Goal: Task Accomplishment & Management: Manage account settings

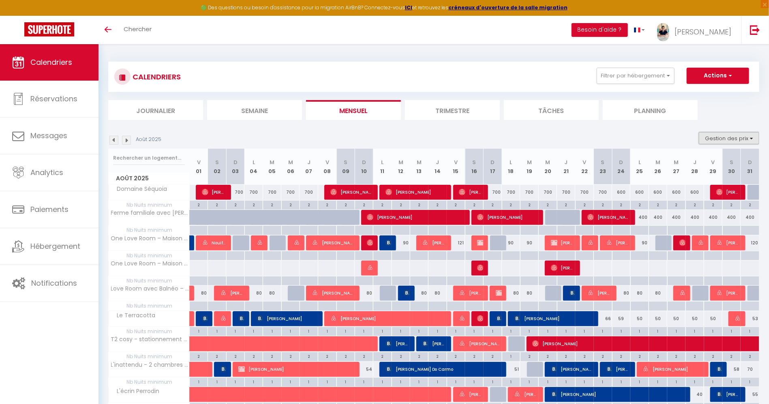
click at [704, 133] on button "Gestion des prix" at bounding box center [729, 138] width 60 height 12
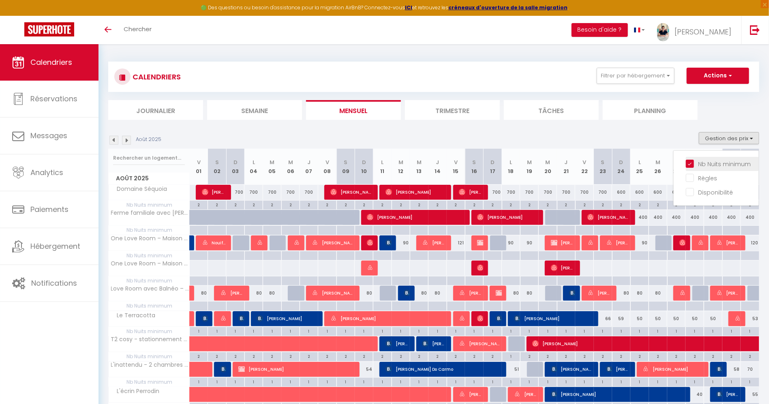
click at [707, 162] on input "Nb Nuits minimum" at bounding box center [722, 163] width 73 height 8
checkbox input "false"
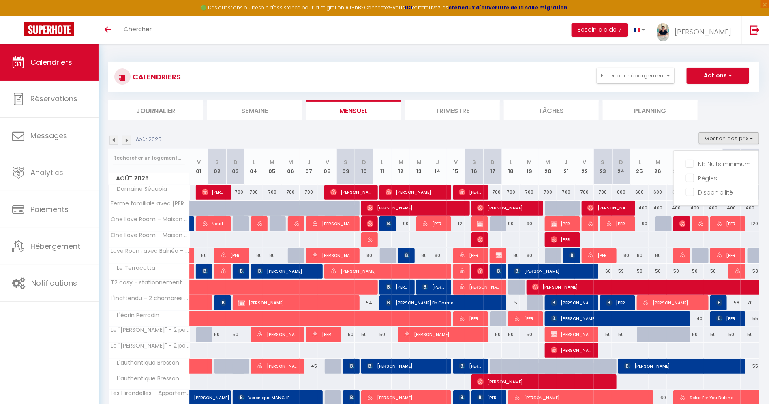
click at [716, 111] on ul "Journalier [GEOGRAPHIC_DATA] Mensuel Trimestre Tâches Planning" at bounding box center [433, 110] width 651 height 20
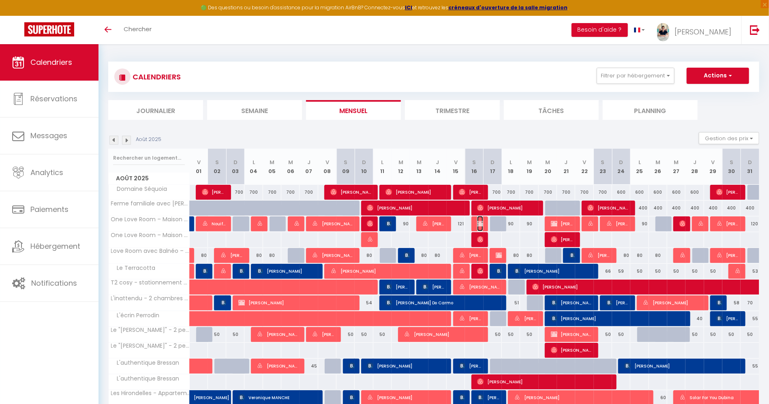
click at [480, 224] on img at bounding box center [480, 223] width 6 height 6
select select "KO"
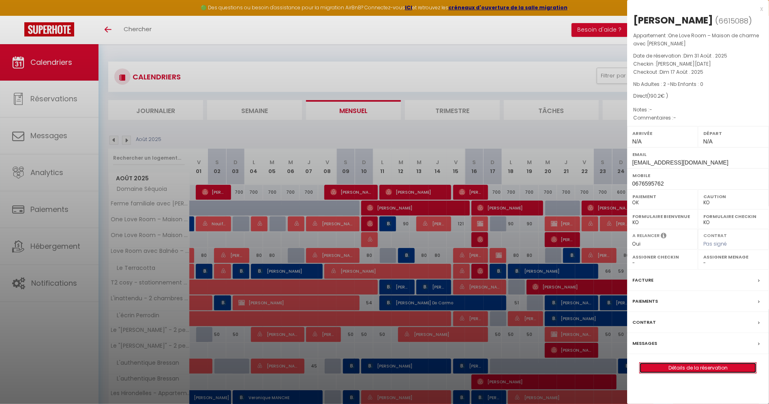
click at [728, 365] on link "Détails de la réservation" at bounding box center [698, 368] width 117 height 11
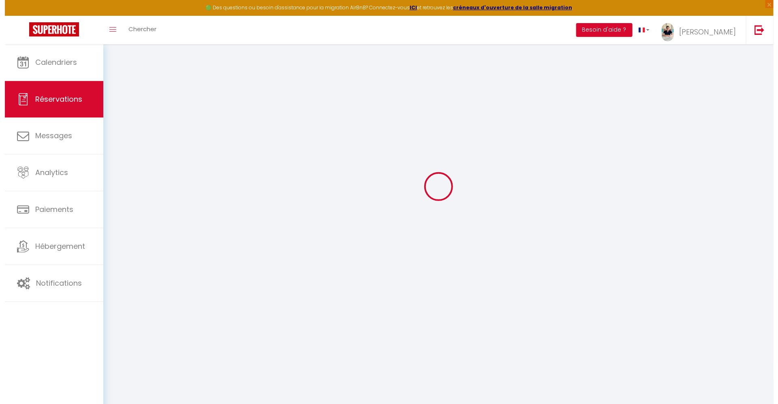
scroll to position [44, 0]
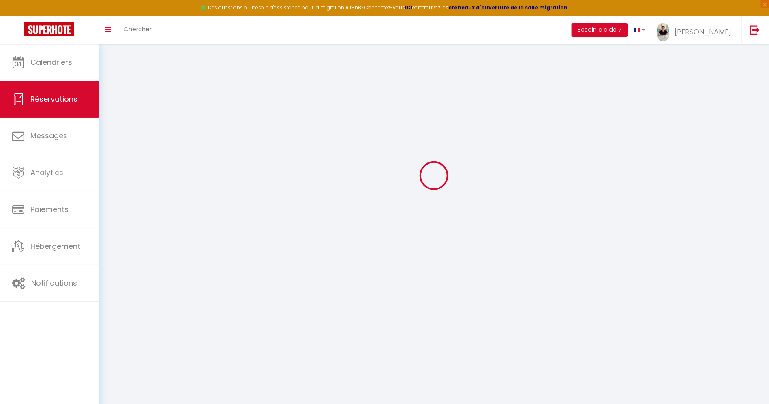
select select
checkbox input "false"
select select
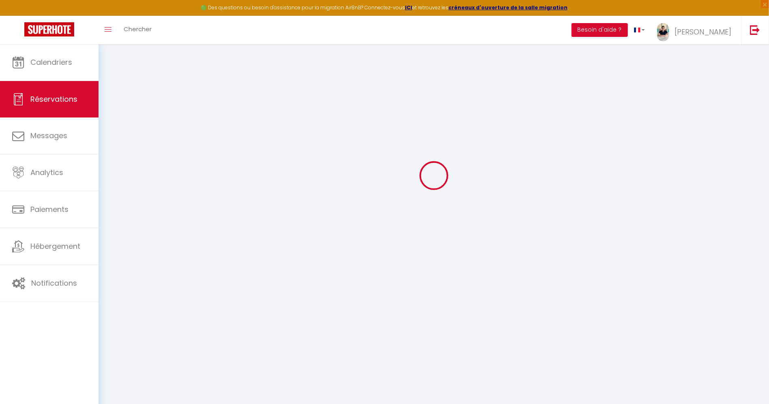
checkbox input "false"
type input "65"
select select
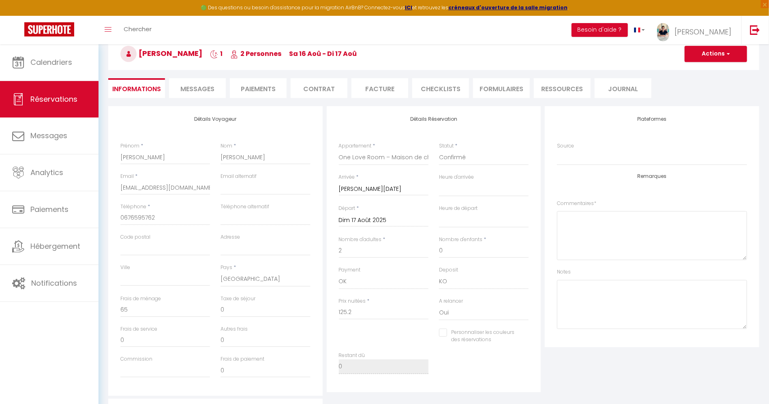
checkbox input "false"
select select
click at [713, 56] on button "Actions" at bounding box center [716, 54] width 62 height 16
click at [717, 94] on link "Supprimer" at bounding box center [708, 93] width 64 height 11
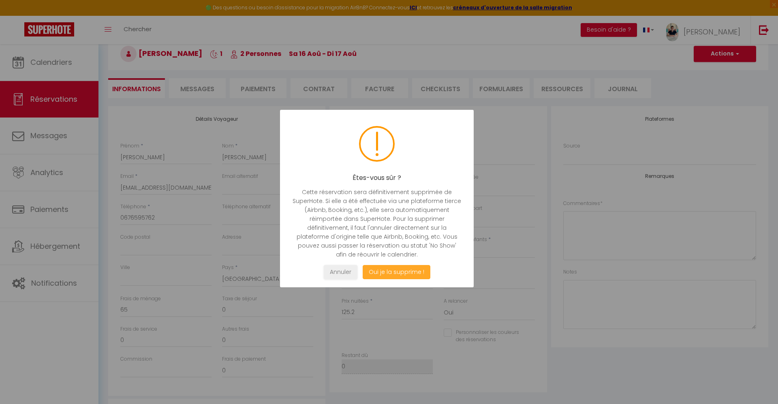
click at [396, 271] on button "Oui je la supprime !" at bounding box center [397, 272] width 68 height 14
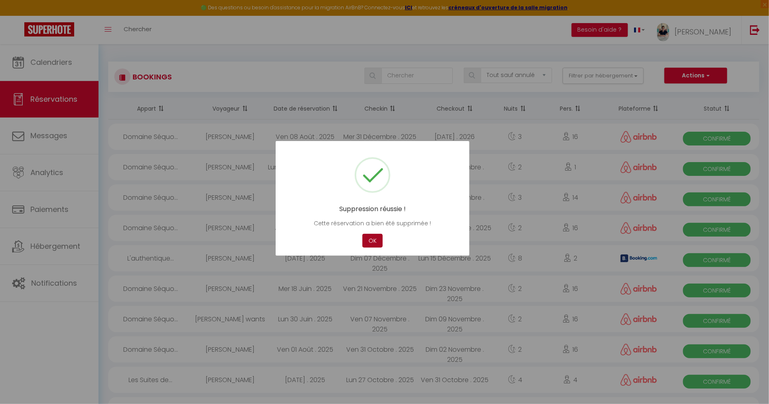
click at [373, 238] on button "OK" at bounding box center [372, 241] width 20 height 14
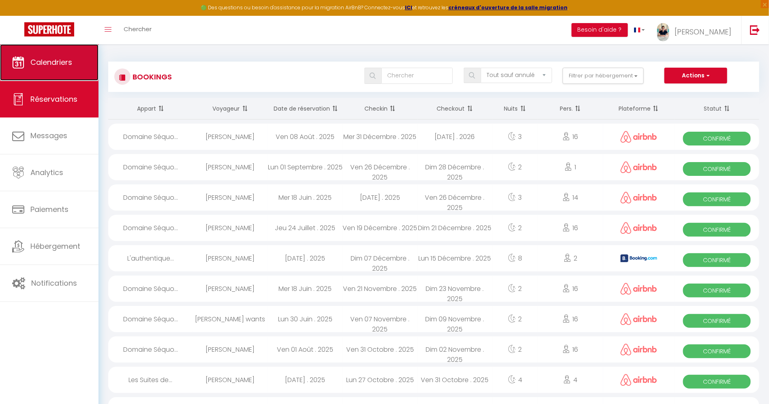
click at [50, 62] on span "Calendriers" at bounding box center [51, 62] width 42 height 10
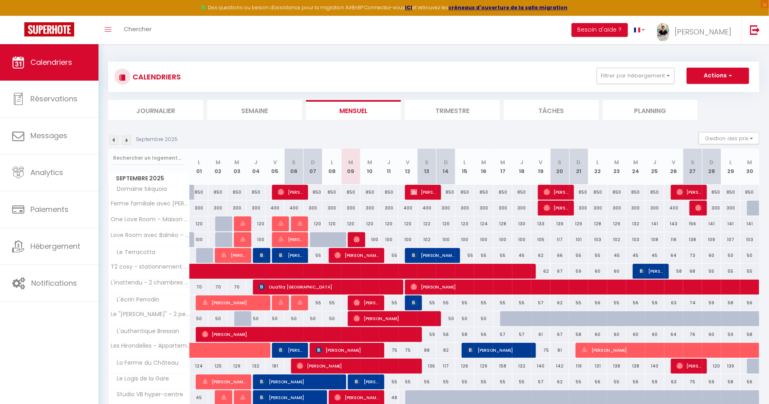
click at [116, 140] on img at bounding box center [113, 140] width 9 height 9
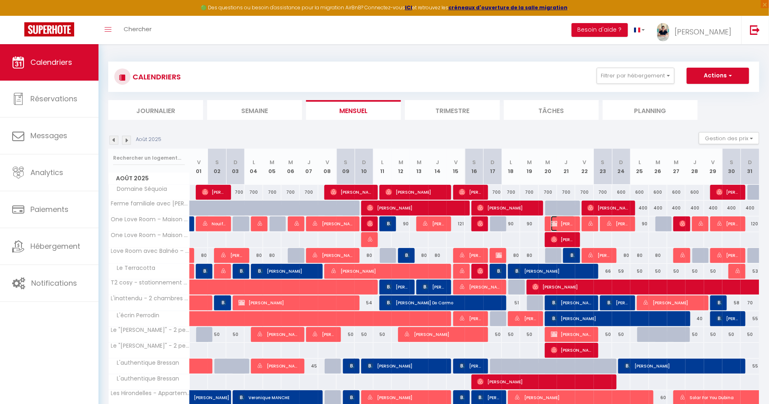
click at [565, 222] on span "[PERSON_NAME]" at bounding box center [563, 223] width 24 height 15
select select "OK"
select select "KO"
select select "0"
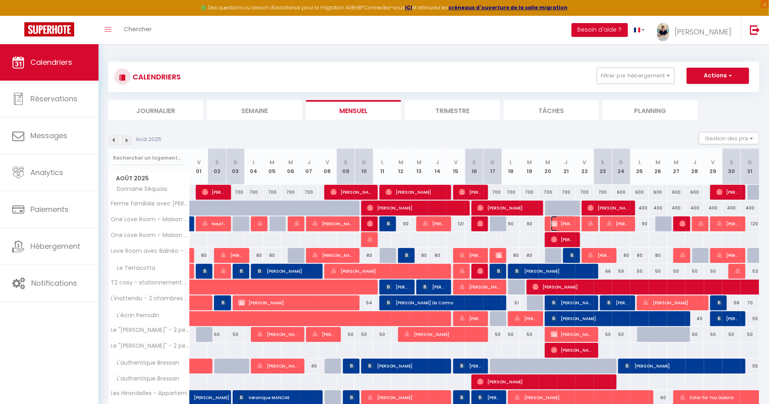
select select "1"
select select
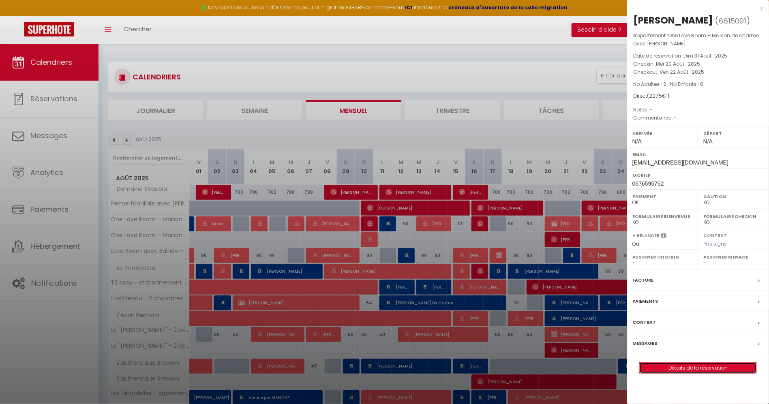
click at [698, 365] on link "Détails de la réservation" at bounding box center [698, 368] width 117 height 11
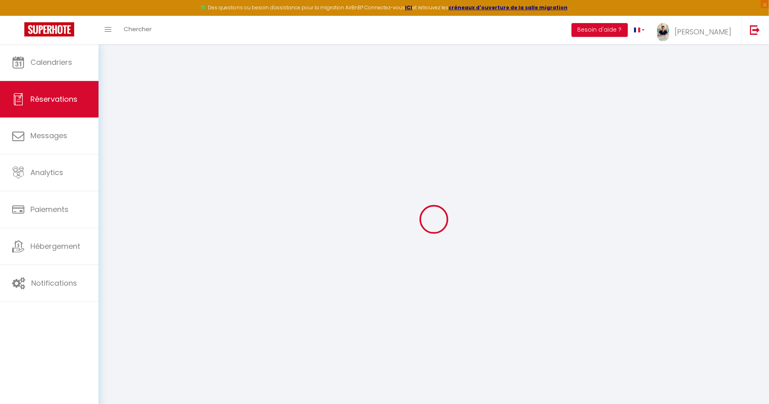
select select
checkbox input "false"
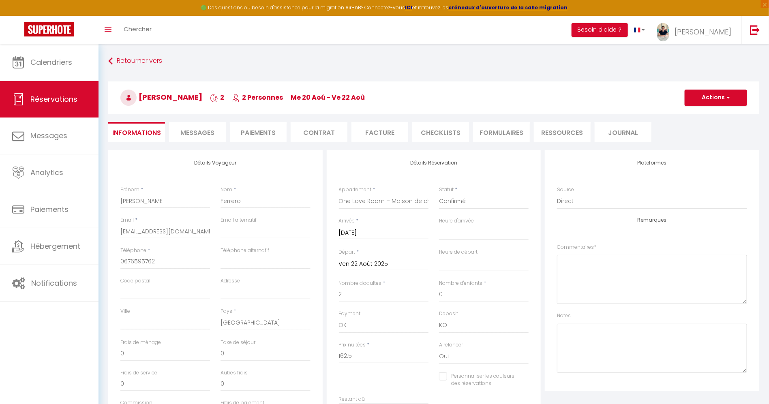
type input "65"
select select
checkbox input "false"
select select
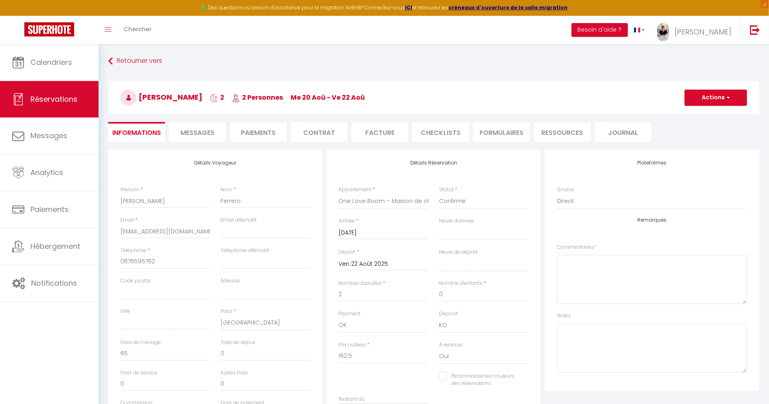
select select
click at [703, 99] on button "Actions" at bounding box center [716, 98] width 62 height 16
click at [703, 138] on link "Supprimer" at bounding box center [708, 136] width 64 height 11
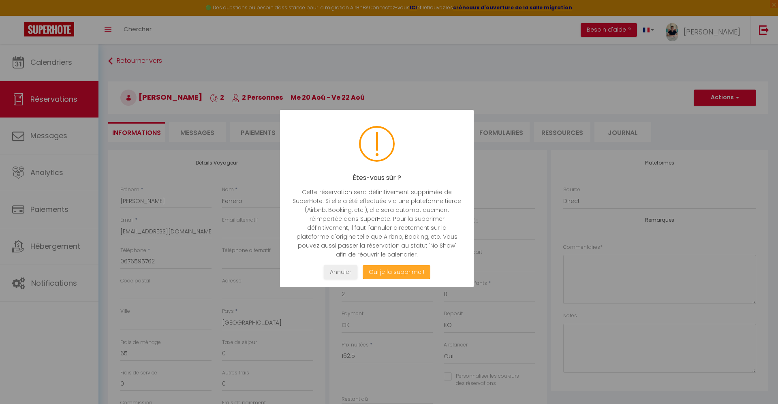
click at [423, 268] on button "Oui je la supprime !" at bounding box center [397, 272] width 68 height 14
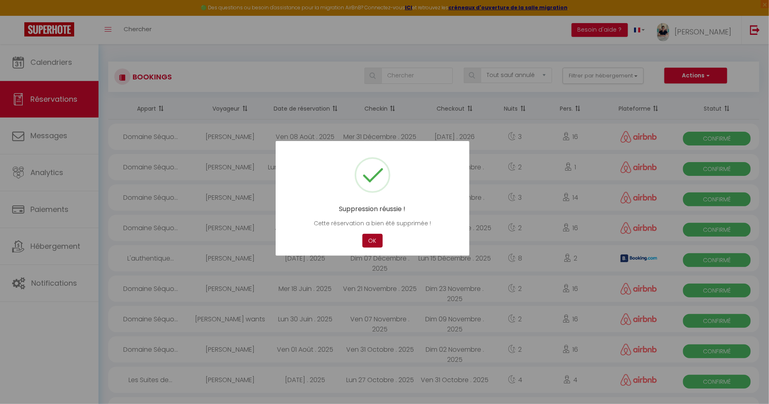
click at [370, 242] on button "OK" at bounding box center [372, 241] width 20 height 14
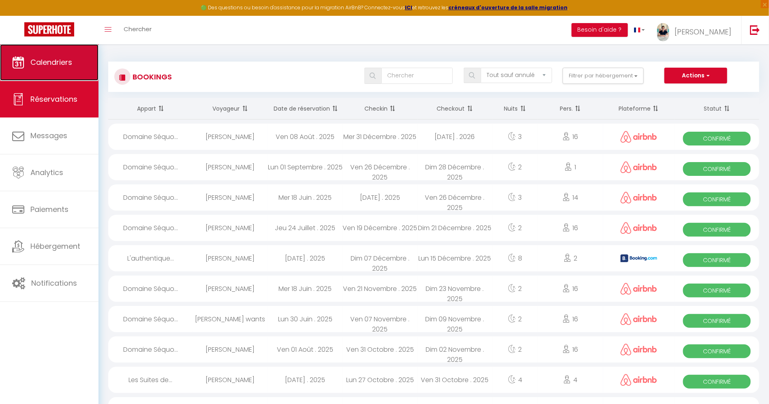
click at [16, 61] on icon at bounding box center [18, 62] width 12 height 12
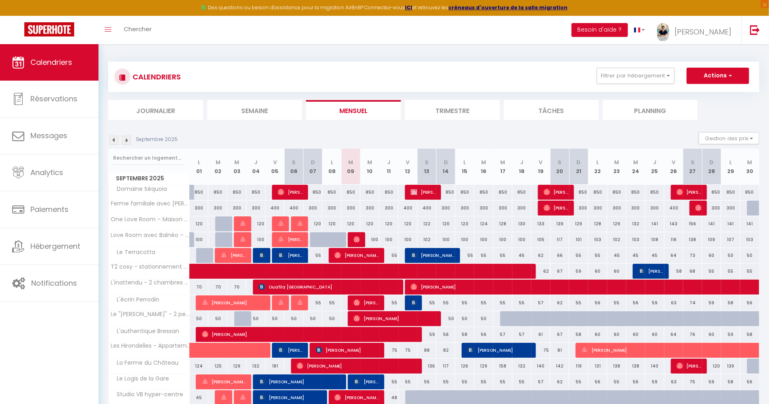
scroll to position [61, 0]
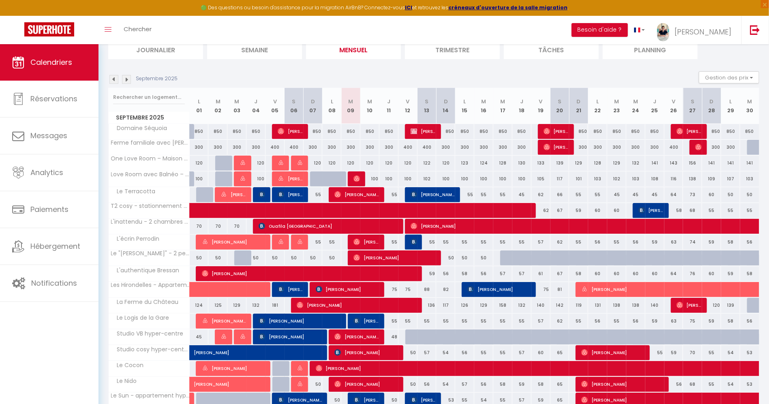
click at [115, 77] on img at bounding box center [113, 79] width 9 height 9
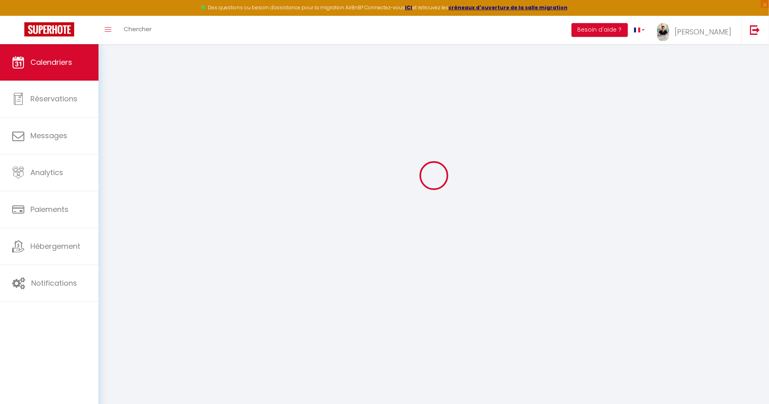
select select
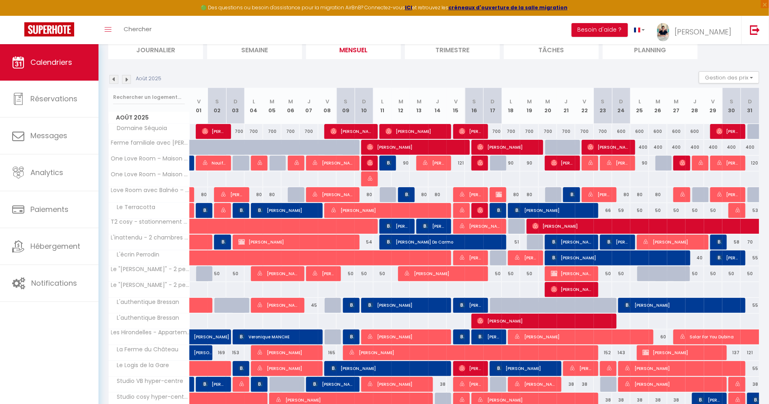
click at [366, 165] on div at bounding box center [370, 163] width 18 height 15
click at [370, 164] on img at bounding box center [370, 163] width 6 height 6
select select "KO"
select select "0"
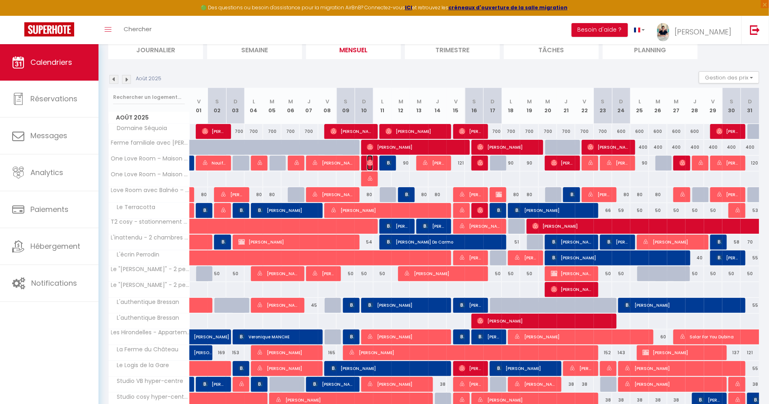
select select "0"
select select "1"
select select
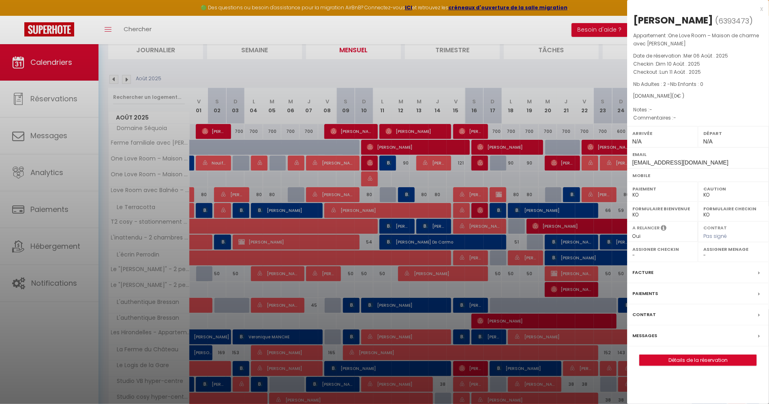
click at [366, 179] on div at bounding box center [384, 202] width 769 height 404
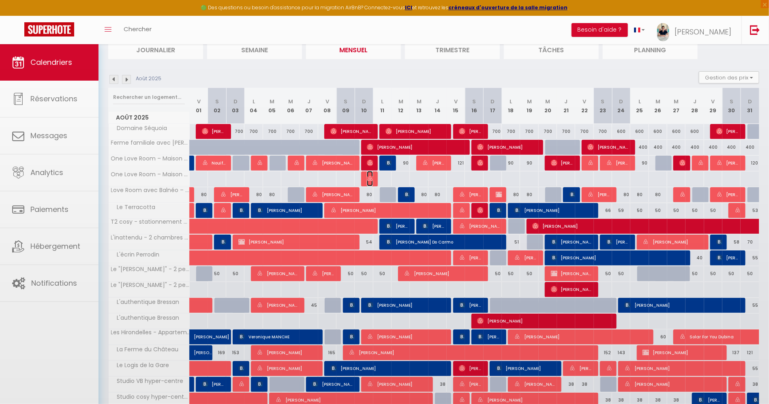
click at [370, 179] on img at bounding box center [370, 179] width 6 height 6
select select "OK"
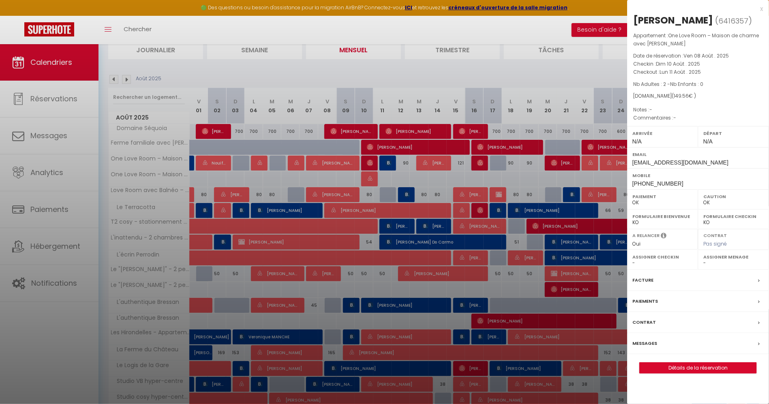
click at [370, 179] on div at bounding box center [384, 202] width 769 height 404
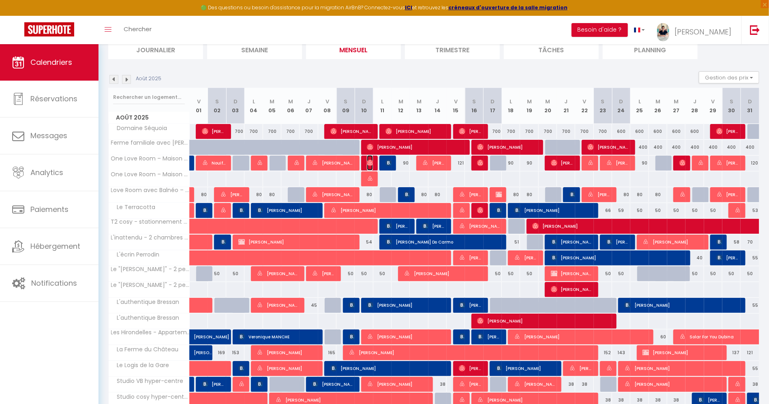
click at [370, 164] on img at bounding box center [370, 163] width 6 height 6
select select "KO"
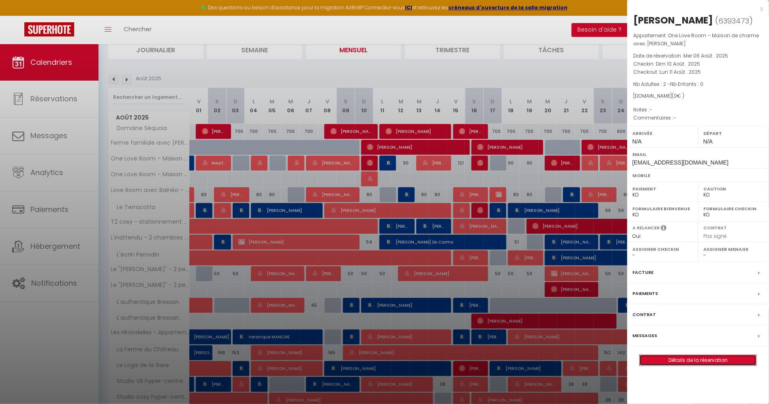
click at [704, 357] on link "Détails de la réservation" at bounding box center [698, 360] width 117 height 11
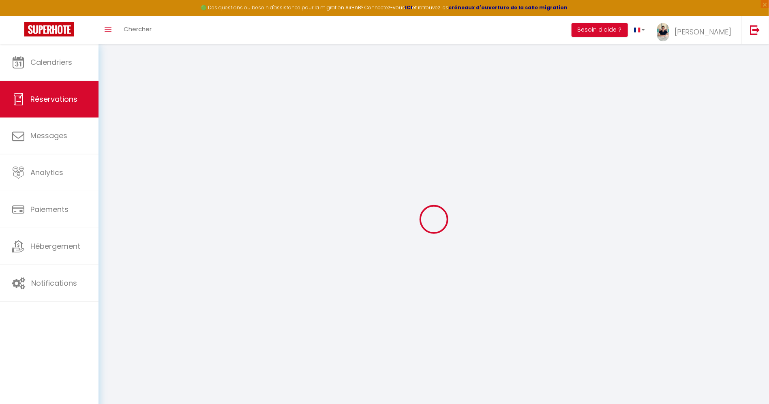
select select
checkbox input "false"
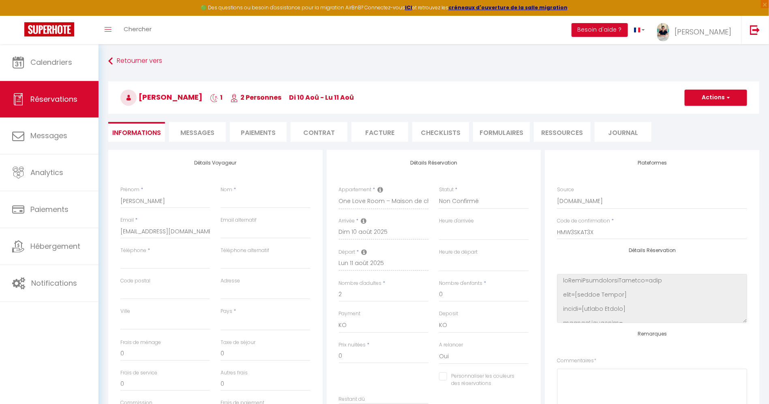
select select
checkbox input "false"
select select
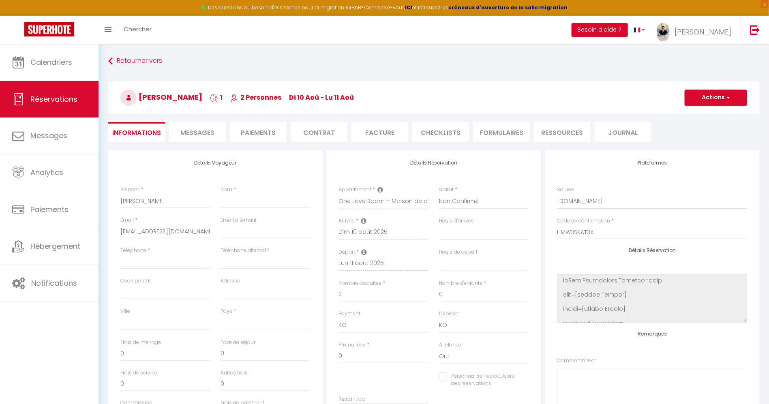
select select
checkbox input "false"
select select
checkbox input "false"
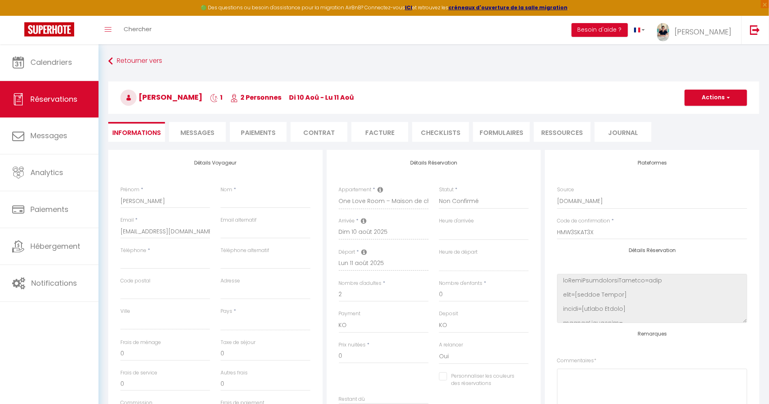
select select
click at [704, 94] on button "Actions" at bounding box center [716, 98] width 62 height 16
click at [704, 138] on link "Supprimer" at bounding box center [708, 136] width 64 height 11
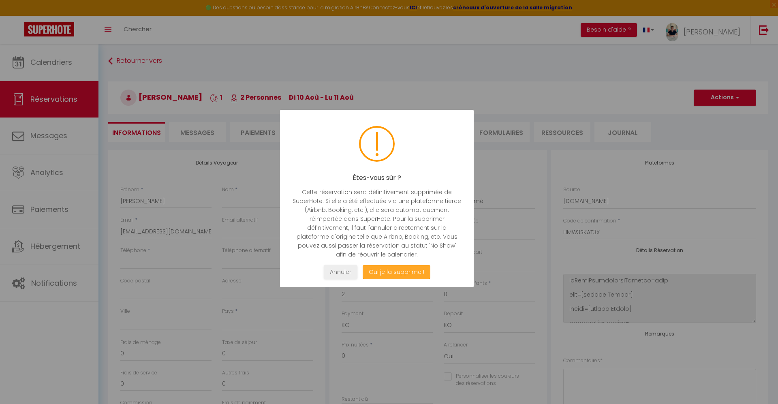
click at [417, 271] on button "Oui je la supprime !" at bounding box center [397, 272] width 68 height 14
select select "not_cancelled"
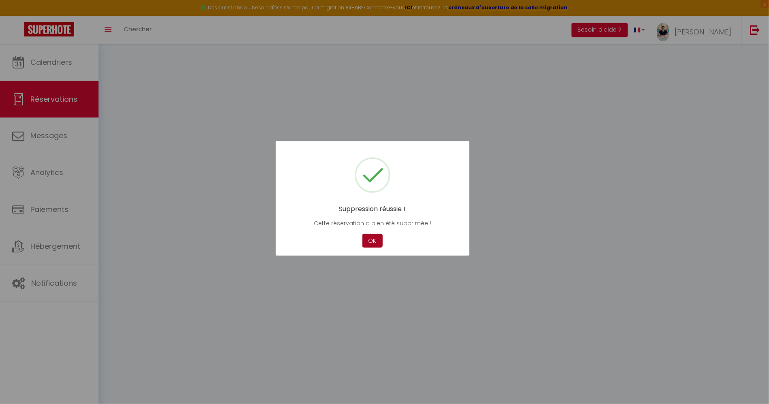
click at [366, 240] on button "OK" at bounding box center [372, 241] width 20 height 14
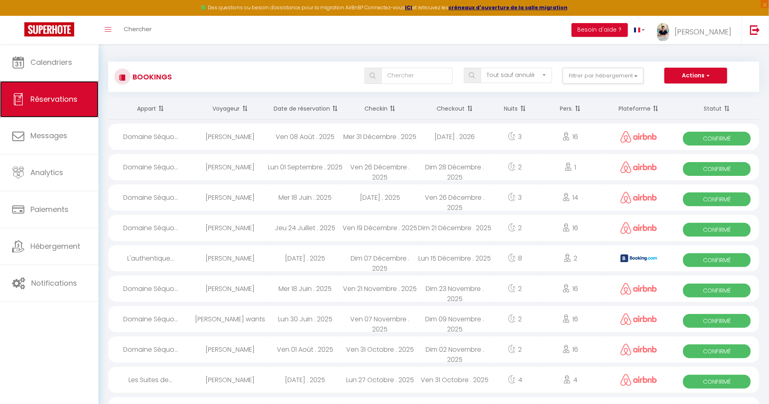
click at [56, 82] on link "Réservations" at bounding box center [49, 99] width 98 height 36
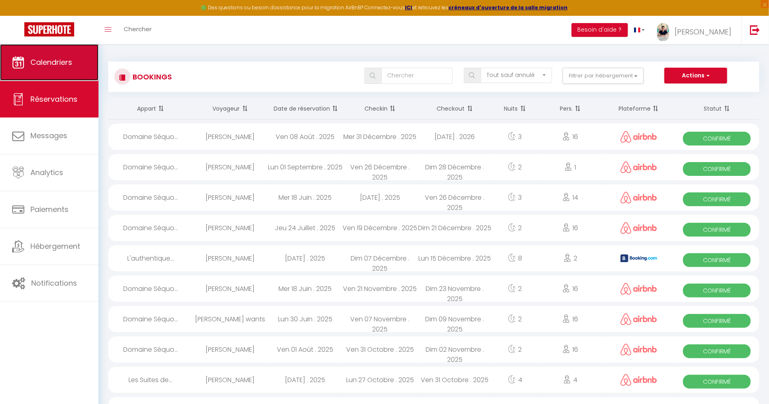
click at [45, 66] on span "Calendriers" at bounding box center [51, 62] width 42 height 10
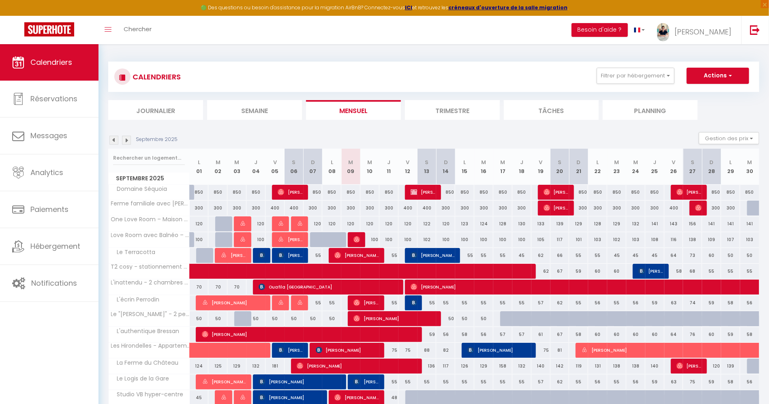
click at [115, 140] on img at bounding box center [113, 140] width 9 height 9
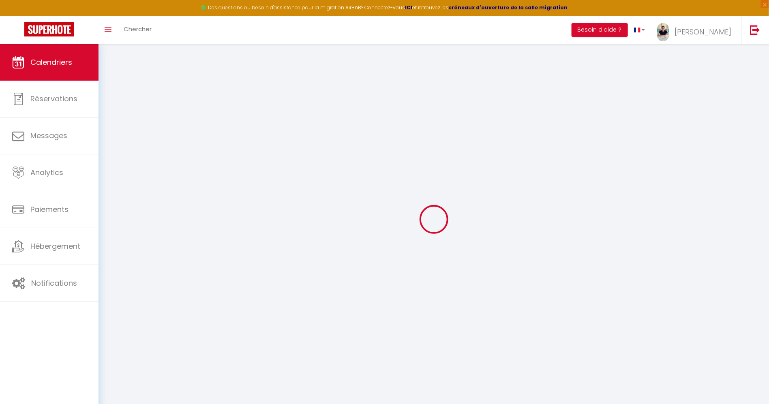
select select
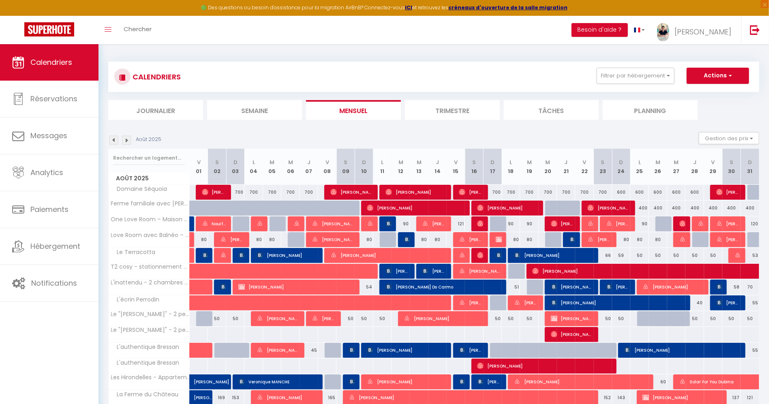
scroll to position [44, 0]
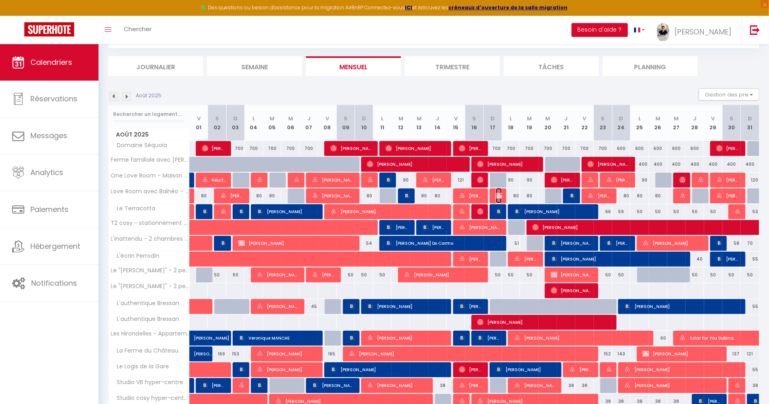
click at [496, 197] on img at bounding box center [499, 196] width 6 height 6
select select "KO"
select select "0"
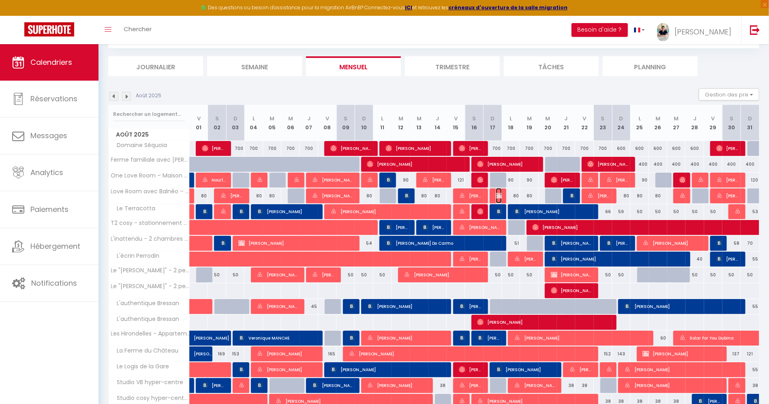
select select "1"
select select
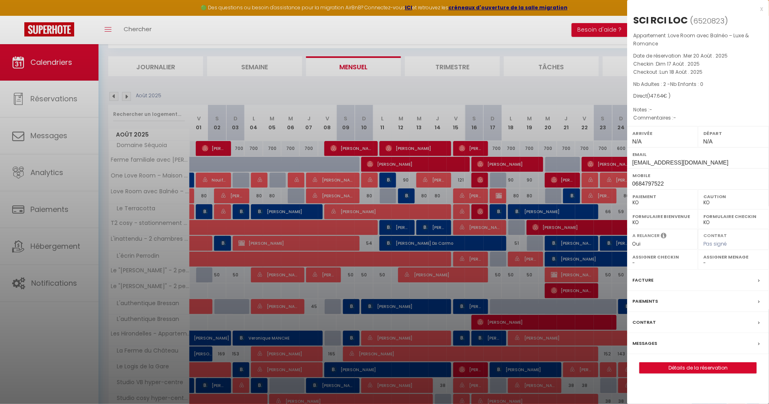
click at [533, 221] on div at bounding box center [384, 202] width 769 height 404
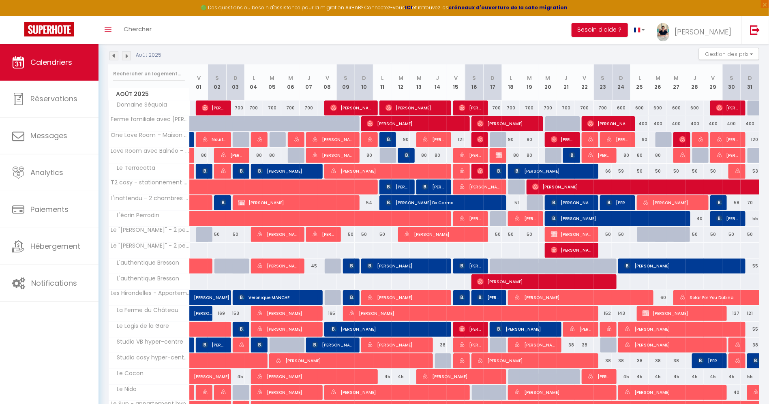
scroll to position [105, 0]
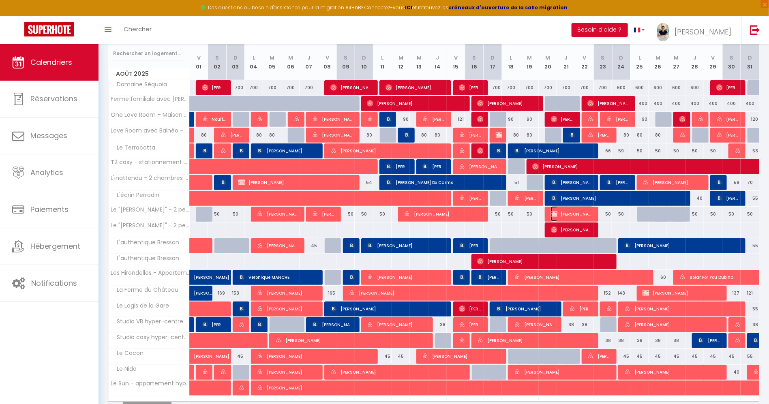
click at [573, 215] on span "[PERSON_NAME]" at bounding box center [572, 213] width 43 height 15
select select "OK"
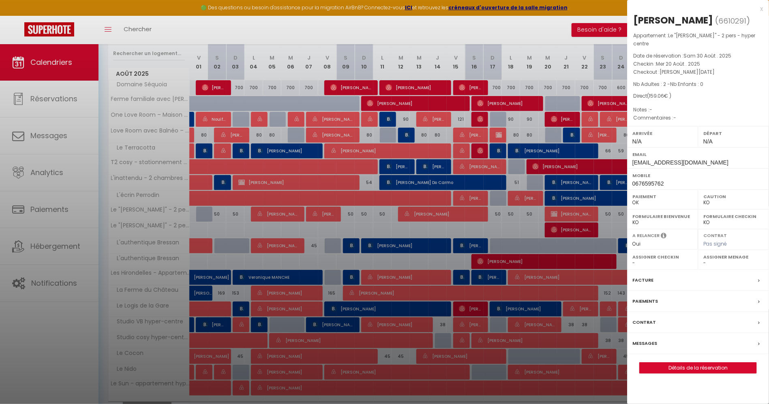
click at [579, 238] on div at bounding box center [384, 202] width 769 height 404
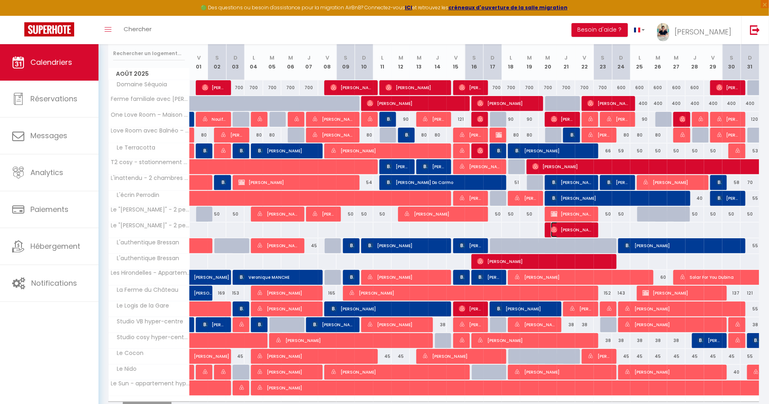
click at [579, 227] on span "[PERSON_NAME]" at bounding box center [572, 229] width 43 height 15
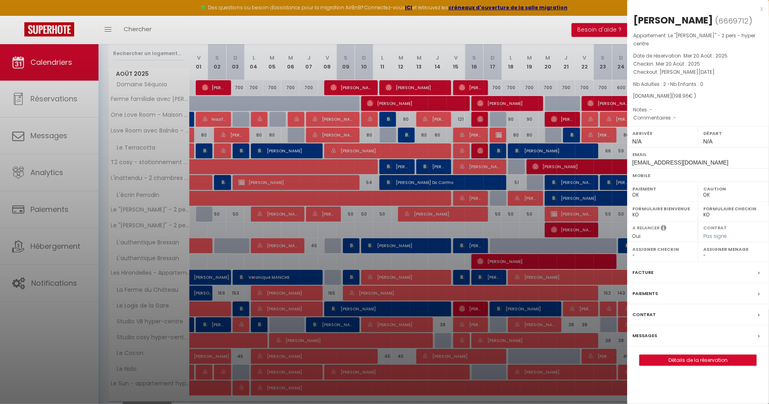
click at [579, 227] on div at bounding box center [384, 202] width 769 height 404
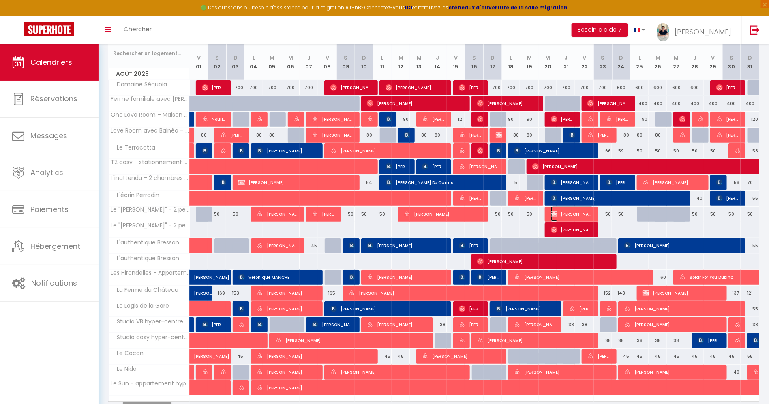
click at [579, 213] on span "[PERSON_NAME]" at bounding box center [572, 213] width 43 height 15
select select "KO"
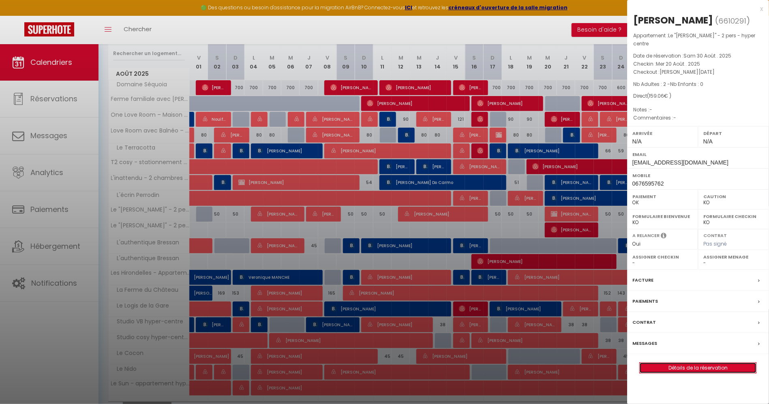
click at [727, 371] on link "Détails de la réservation" at bounding box center [698, 368] width 117 height 11
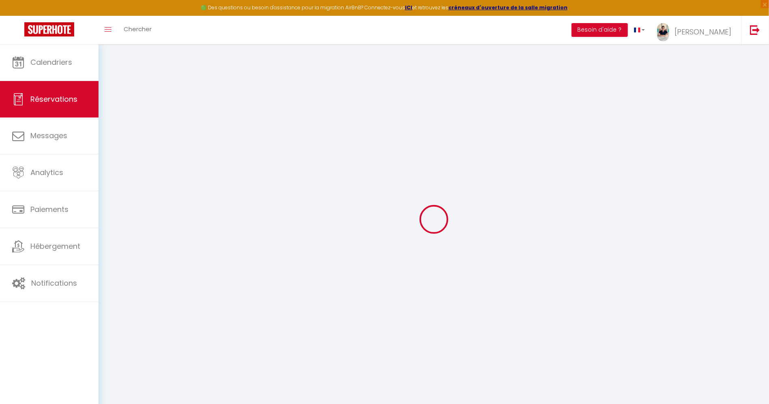
type input "[PERSON_NAME]"
type input "Chamvres"
type input "[EMAIL_ADDRESS][DOMAIN_NAME]"
type input "0676595762"
select select "FR"
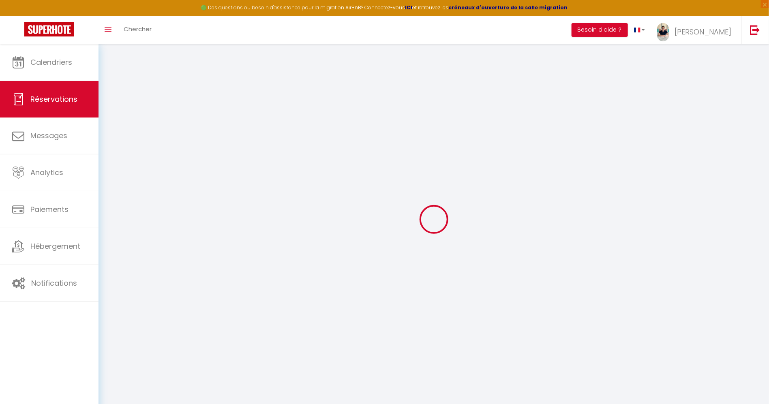
select select "74821"
select select "1"
type input "[DATE]"
select select
type input "[DATE]"
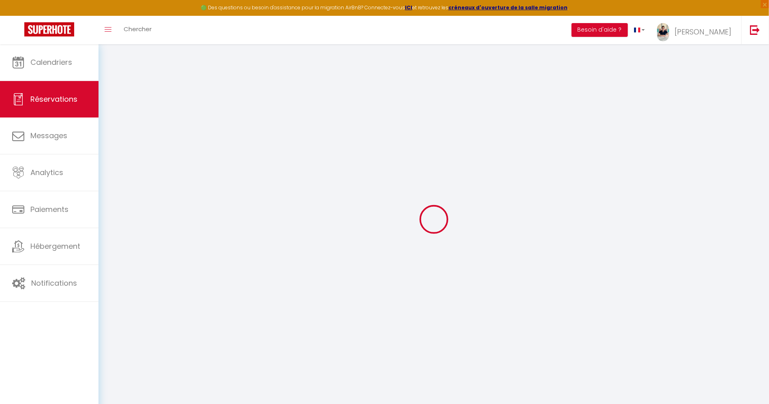
select select
type input "2"
select select "12"
select select
type input "114.06"
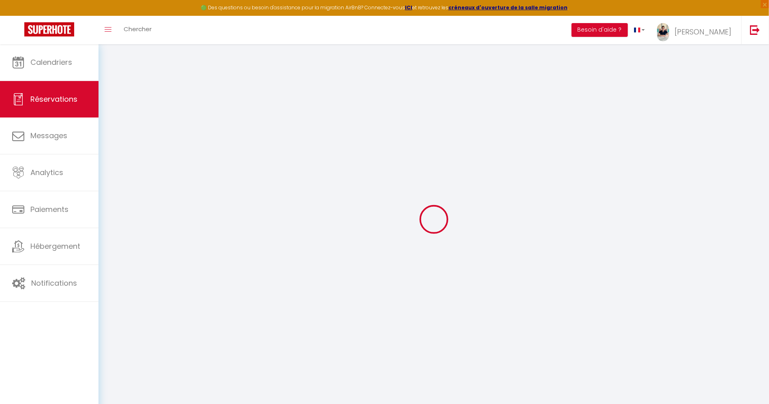
checkbox input "false"
type input "0"
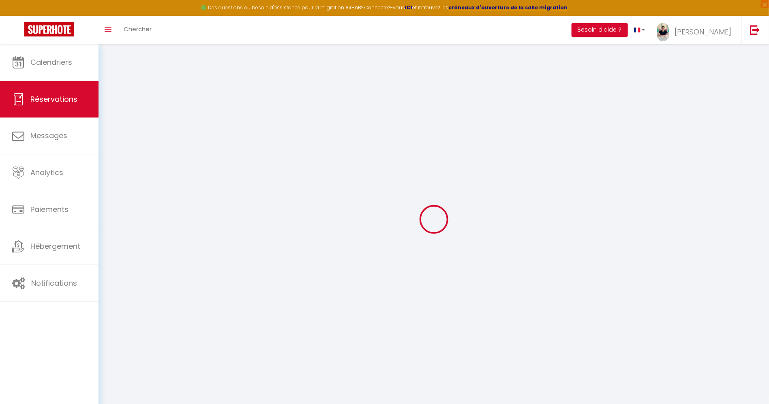
select select
select select "14"
checkbox input "false"
select select
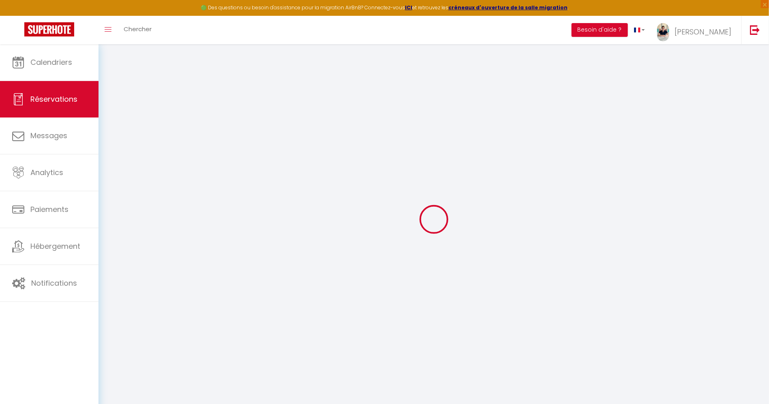
select select
checkbox input "false"
select select
checkbox input "false"
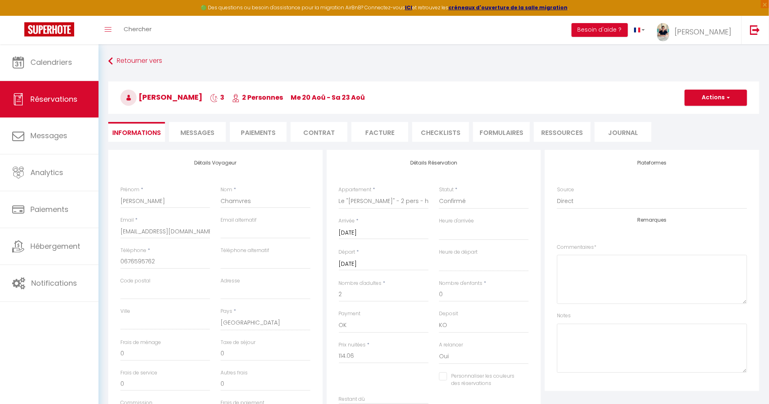
select select
checkbox input "false"
type input "45"
select select
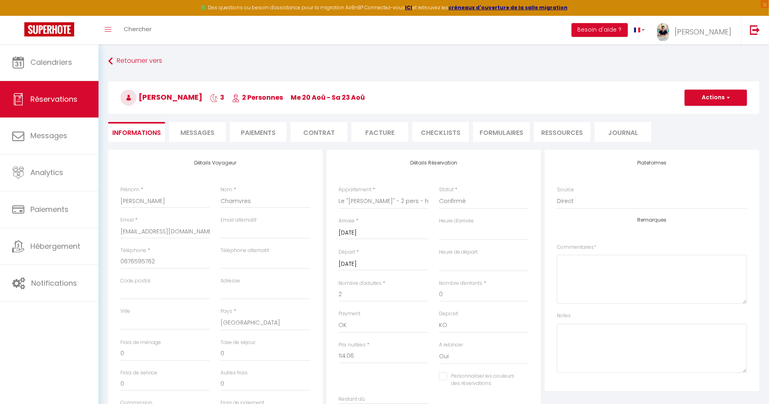
select select
checkbox input "false"
select select
click at [711, 101] on button "Actions" at bounding box center [716, 98] width 62 height 16
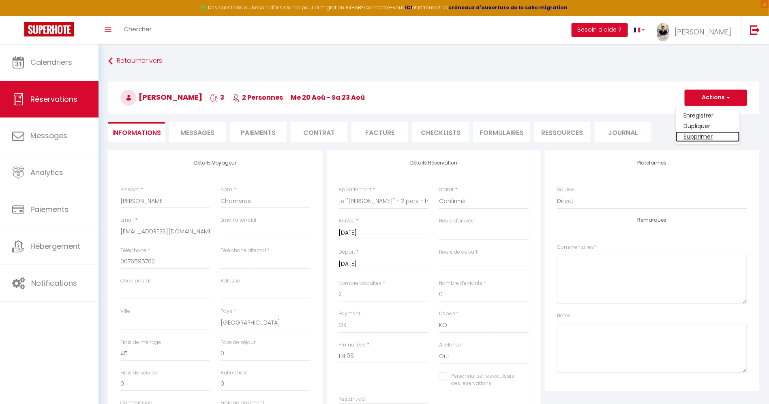
click at [714, 135] on link "Supprimer" at bounding box center [708, 136] width 64 height 11
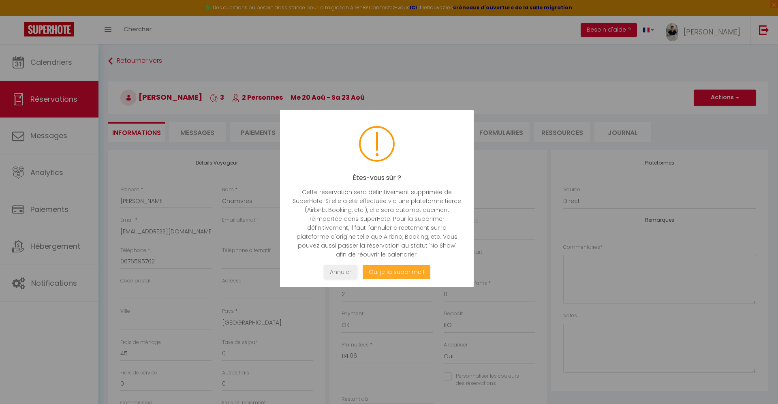
click at [414, 274] on button "Oui je la supprime !" at bounding box center [397, 272] width 68 height 14
select select "not_cancelled"
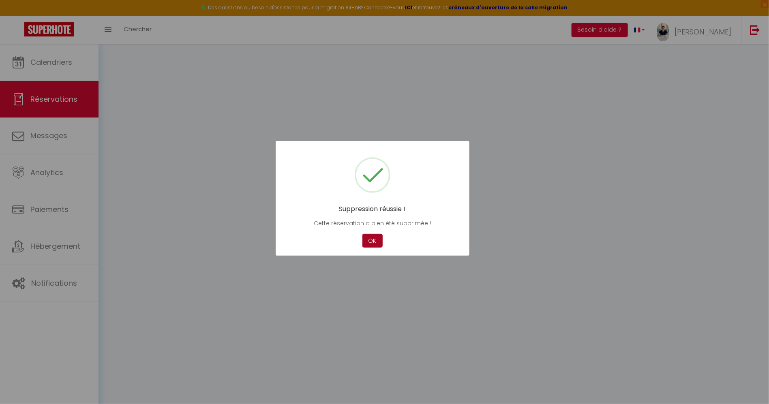
click at [364, 237] on button "OK" at bounding box center [372, 241] width 20 height 14
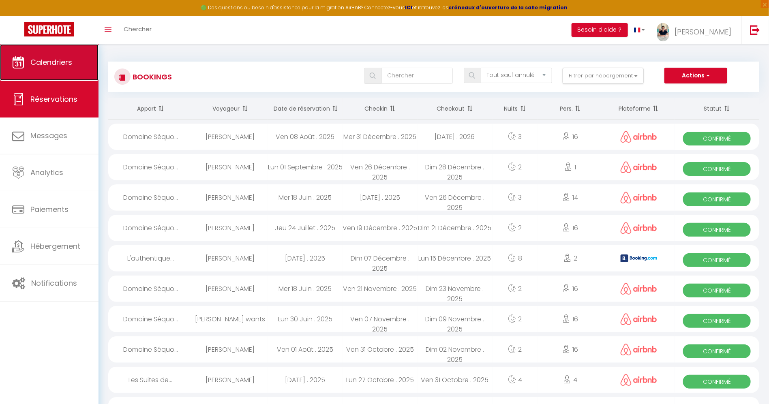
click at [38, 74] on link "Calendriers" at bounding box center [49, 62] width 98 height 36
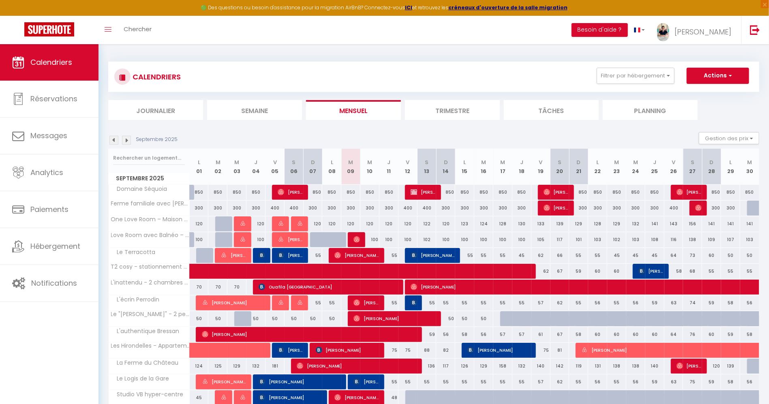
scroll to position [122, 0]
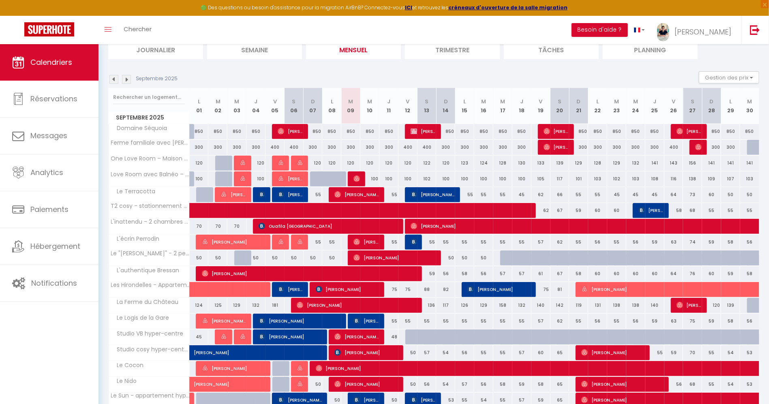
click at [118, 81] on img at bounding box center [113, 79] width 9 height 9
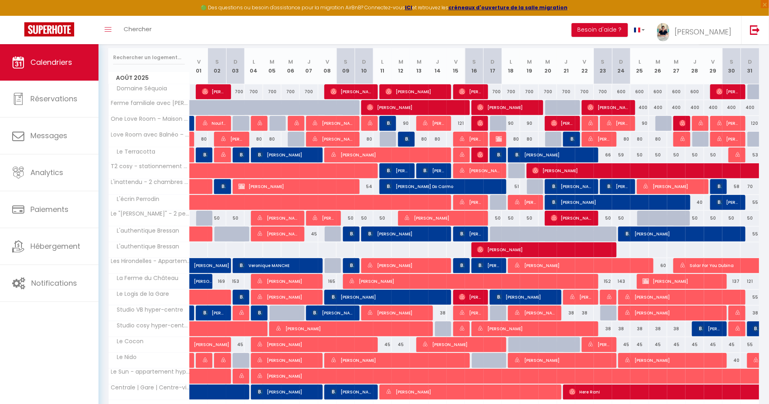
scroll to position [147, 0]
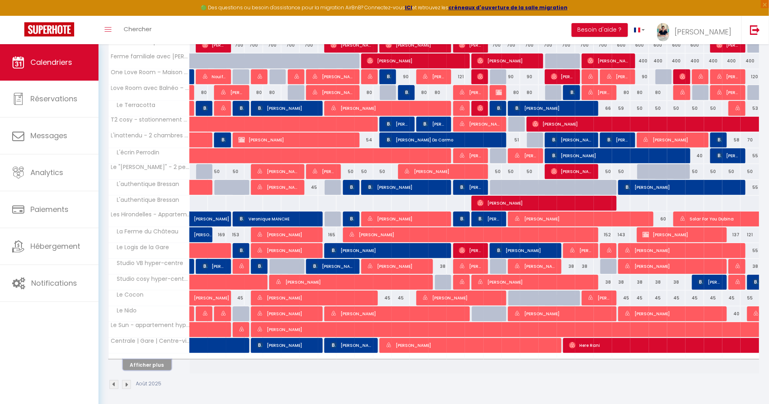
click at [133, 362] on button "Afficher plus" at bounding box center [147, 365] width 49 height 11
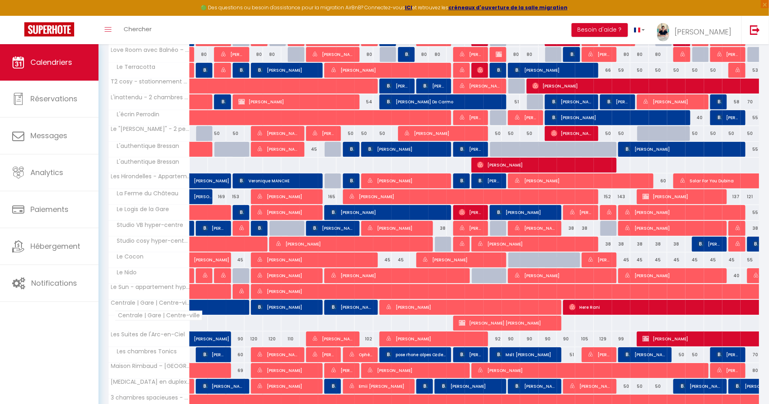
scroll to position [208, 0]
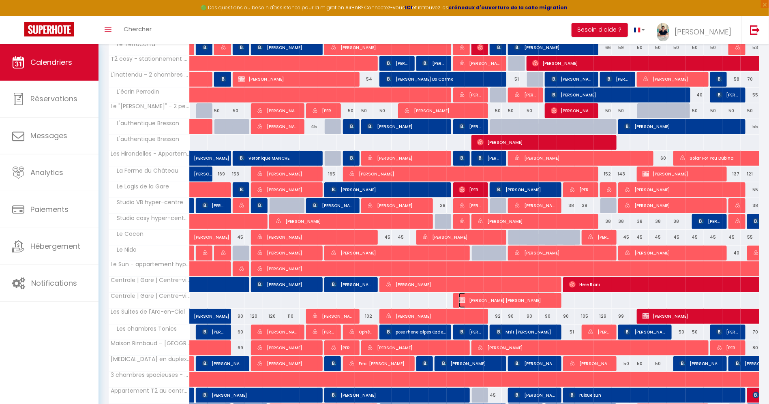
click at [493, 297] on span "[PERSON_NAME] [PERSON_NAME]" at bounding box center [507, 300] width 97 height 15
select select "OK"
select select "KO"
select select "0"
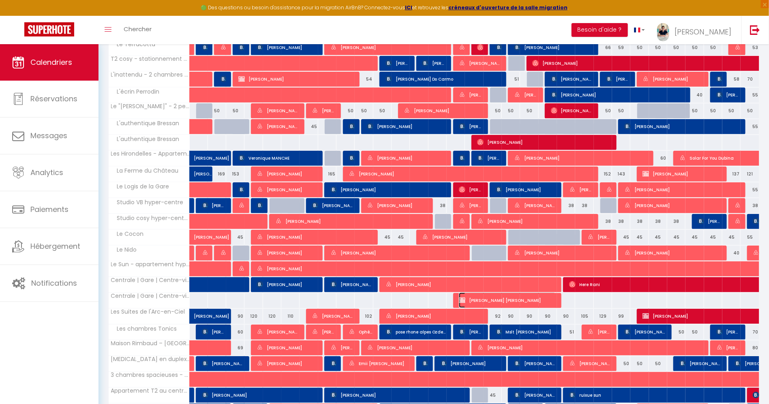
select select "1"
select select
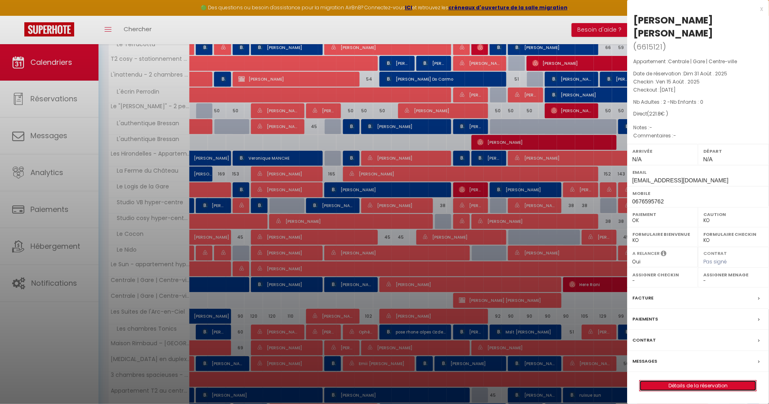
click at [684, 381] on link "Détails de la réservation" at bounding box center [698, 386] width 117 height 11
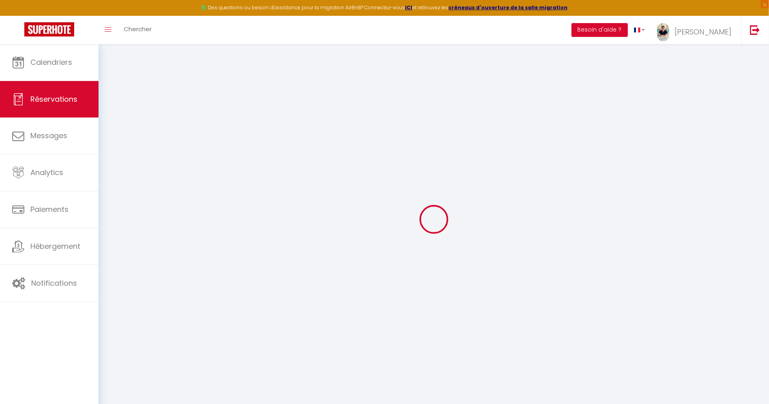
type input "[PERSON_NAME]"
type input "[EMAIL_ADDRESS][DOMAIN_NAME]"
type input "0676595762"
select select "FR"
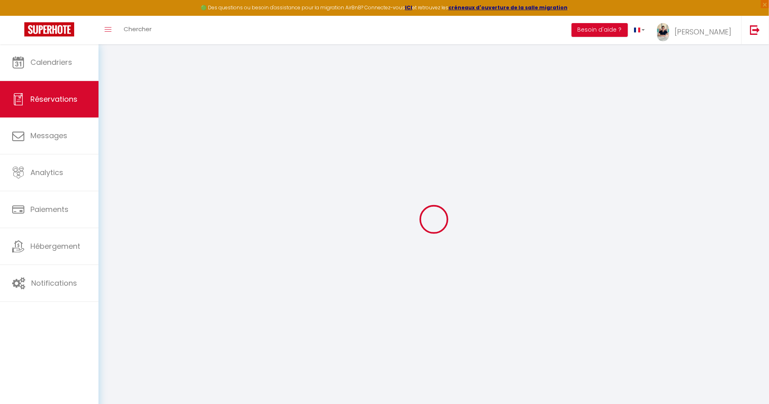
select select "72123"
select select "1"
type input "[DATE]"
select select
type input "[DEMOGRAPHIC_DATA][DATE]"
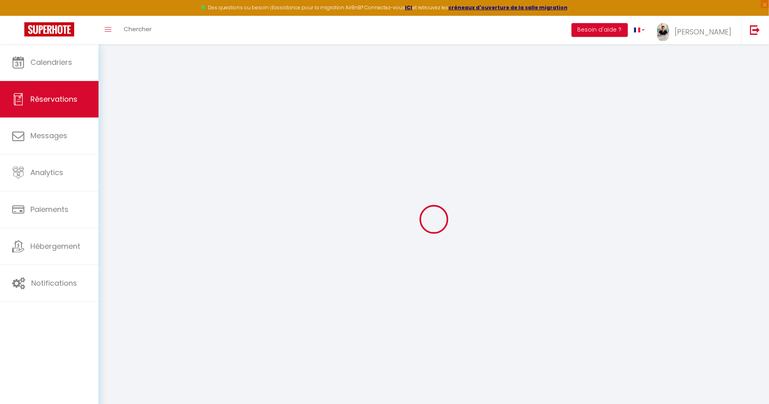
select select
type input "2"
select select "12"
select select
type input "221.8"
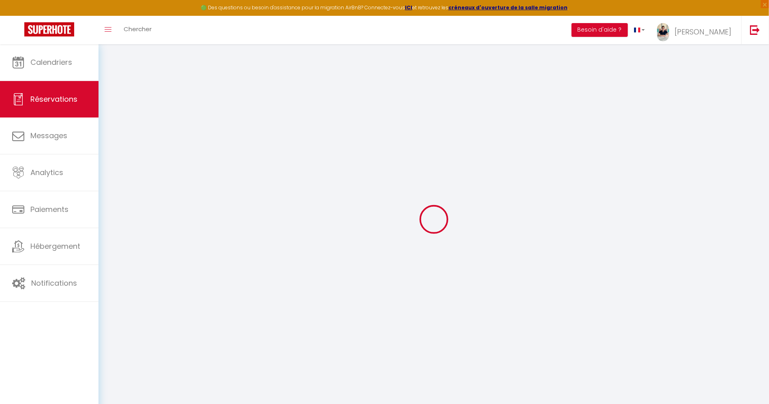
checkbox input "false"
type input "0"
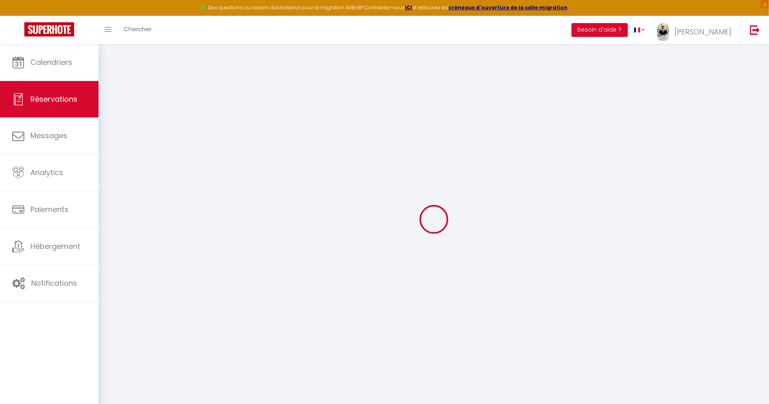
select select
select select "14"
checkbox input "false"
select select
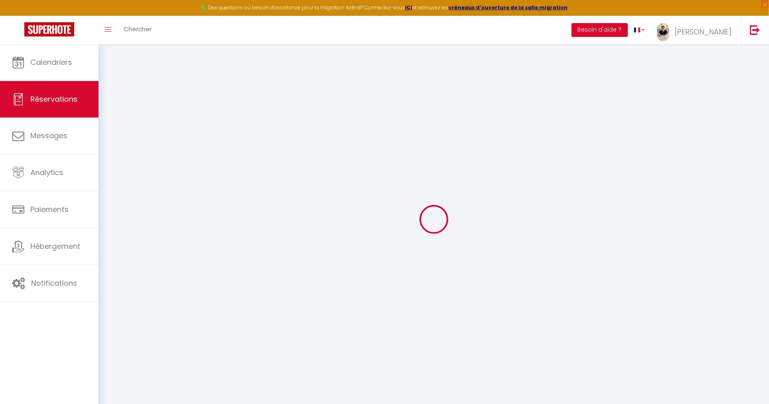
select select
checkbox input "false"
select select
checkbox input "false"
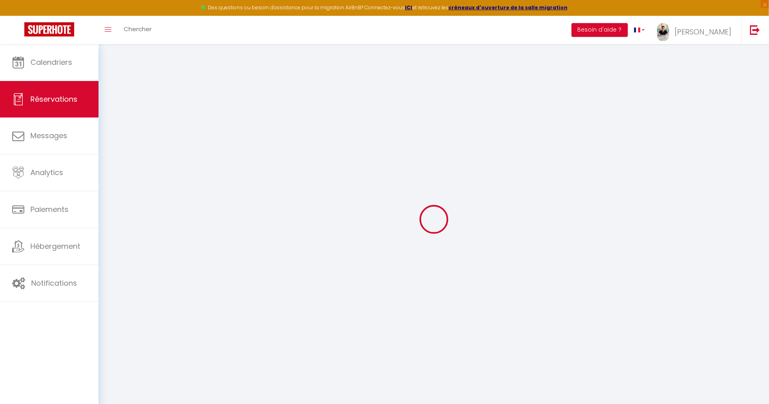
select select
checkbox input "false"
select select
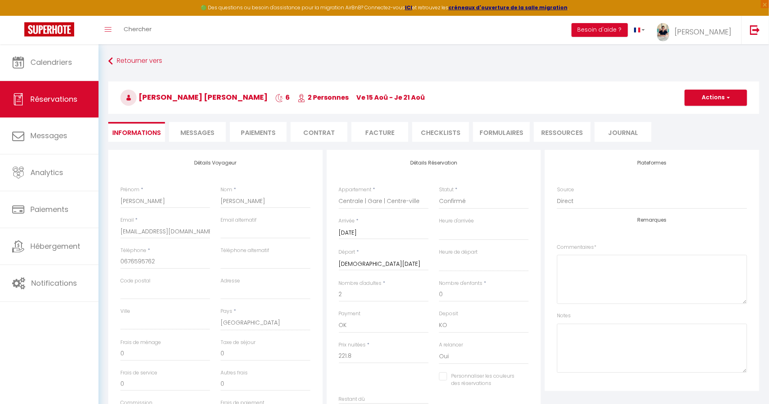
checkbox input "false"
select select
click at [709, 97] on button "Actions" at bounding box center [716, 98] width 62 height 16
click at [707, 137] on link "Supprimer" at bounding box center [708, 136] width 64 height 11
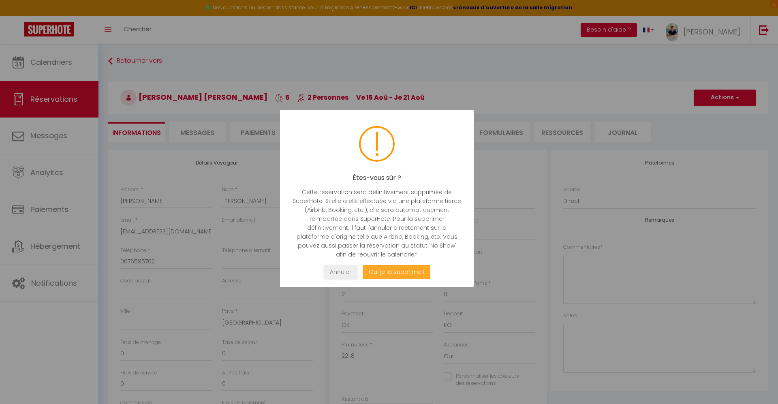
click at [405, 274] on button "Oui je la supprime !" at bounding box center [397, 272] width 68 height 14
select select "not_cancelled"
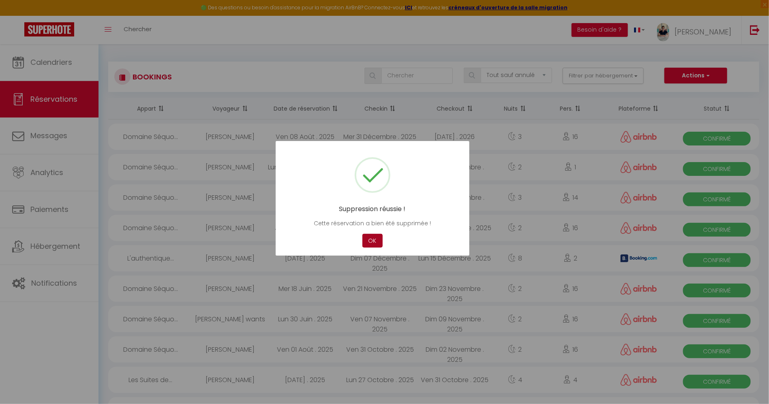
click at [366, 243] on button "OK" at bounding box center [372, 241] width 20 height 14
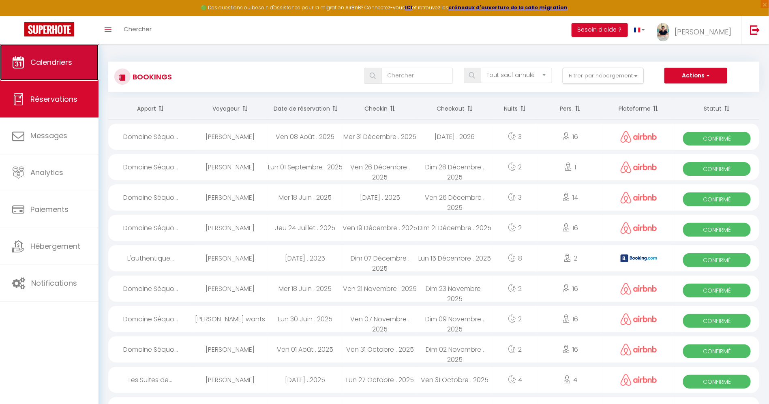
click at [48, 66] on span "Calendriers" at bounding box center [51, 62] width 42 height 10
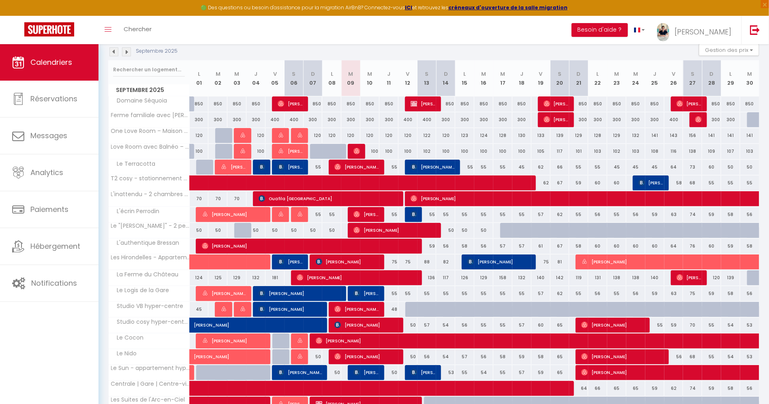
scroll to position [147, 0]
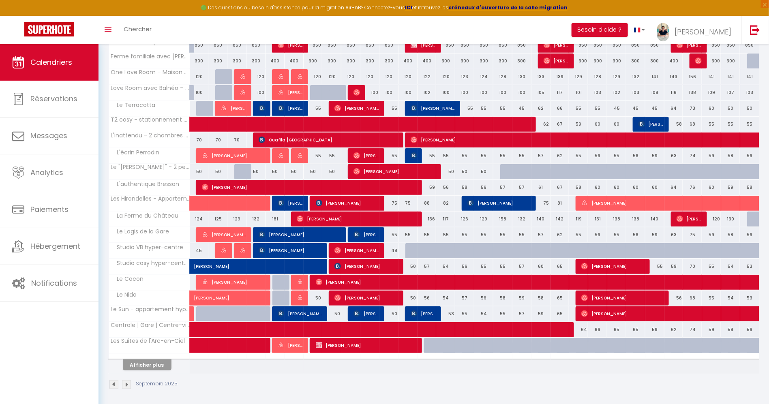
click at [154, 354] on div at bounding box center [149, 356] width 81 height 5
click at [152, 362] on button "Afficher plus" at bounding box center [147, 365] width 49 height 11
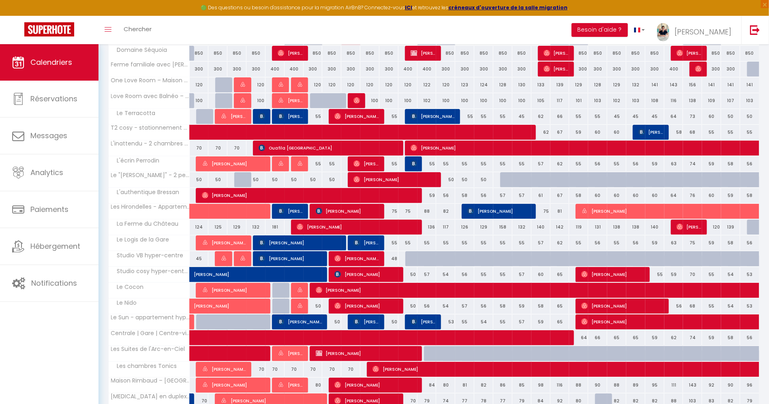
scroll to position [26, 0]
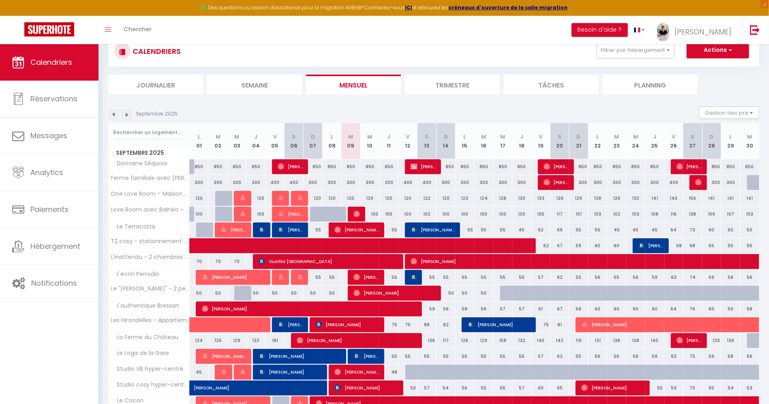
drag, startPoint x: 116, startPoint y: 123, endPoint x: 112, endPoint y: 116, distance: 8.3
click at [115, 121] on div "Septembre 2025 Gestion des prix Nb Nuits minimum Règles Disponibilité Septembre…" at bounding box center [433, 374] width 651 height 535
click at [112, 116] on img at bounding box center [113, 114] width 9 height 9
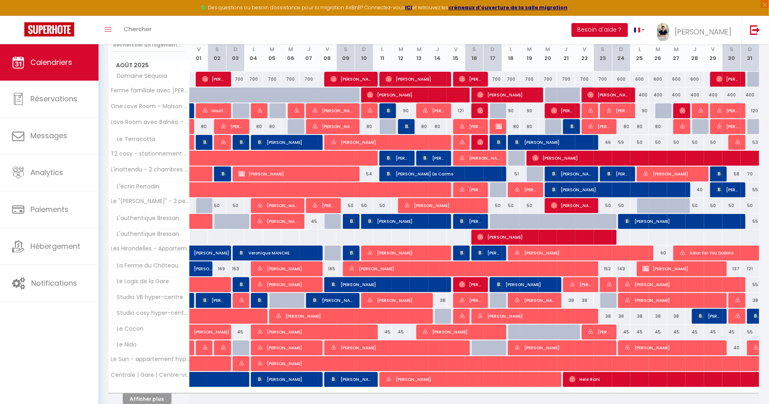
scroll to position [147, 0]
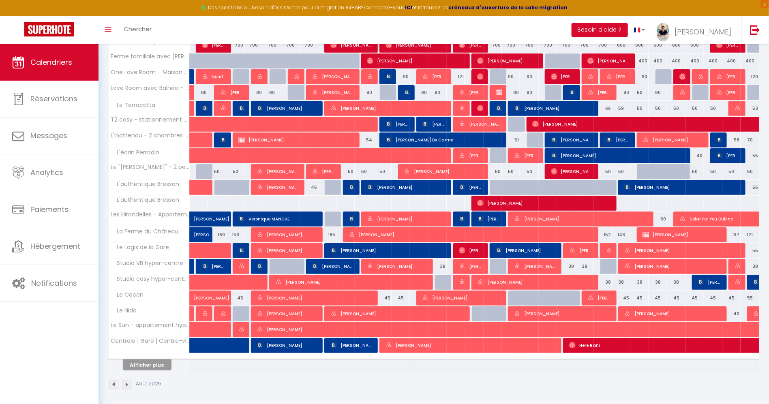
click at [149, 370] on div "[DATE] Gestion des prix Nb Nuits minimum Règles Disponibilité [DATE] V 01 S 02 …" at bounding box center [433, 191] width 651 height 413
click at [152, 364] on button "Afficher plus" at bounding box center [147, 365] width 49 height 11
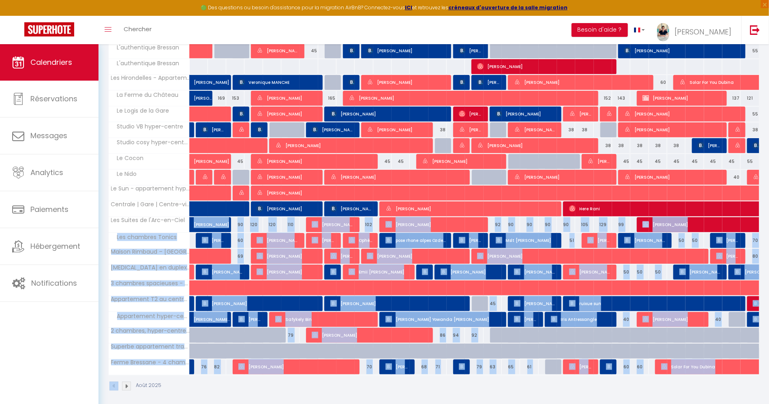
scroll to position [285, 0]
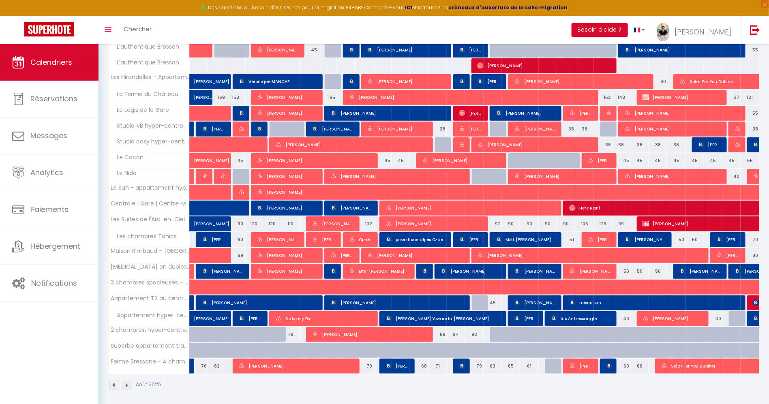
click at [275, 388] on div "Août 2025" at bounding box center [433, 387] width 651 height 24
click at [331, 335] on span "[PERSON_NAME]" at bounding box center [370, 334] width 116 height 15
select select "OK"
select select "0"
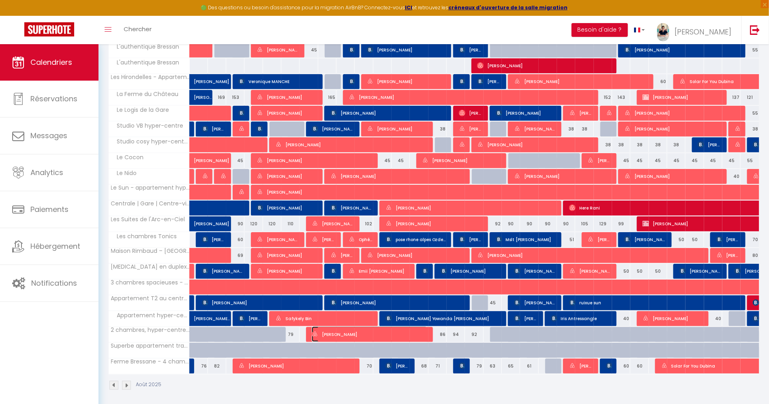
select select "0"
select select "1"
select select
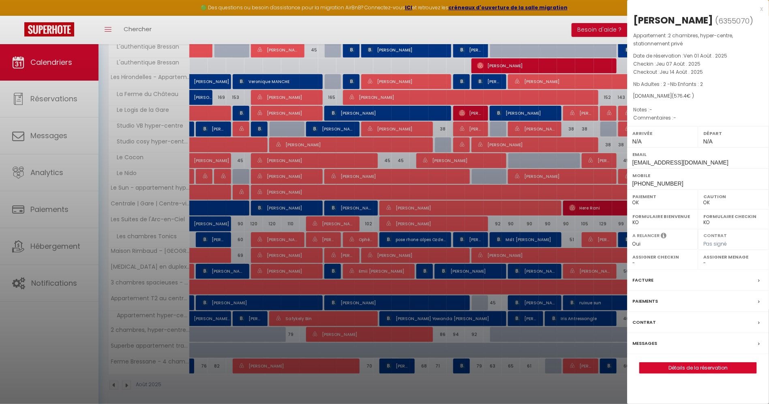
click at [298, 336] on div at bounding box center [384, 202] width 769 height 404
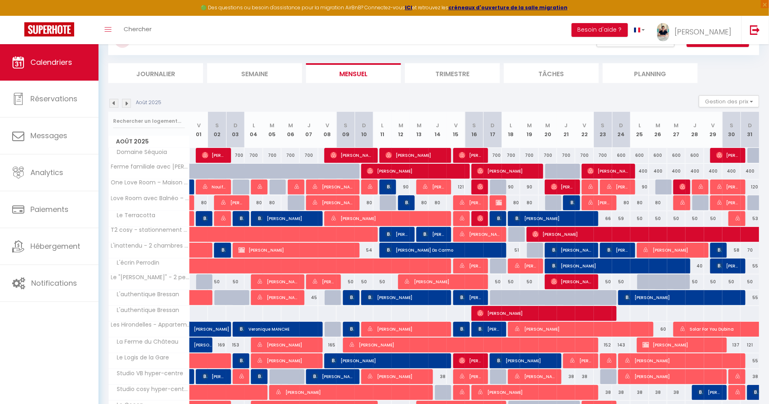
scroll to position [61, 0]
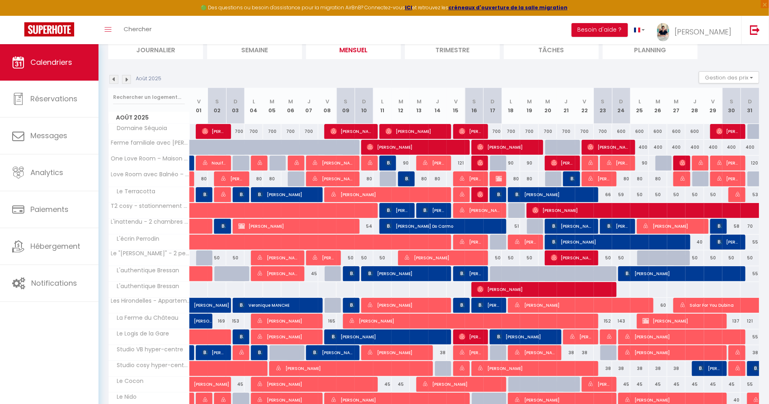
click at [128, 80] on img at bounding box center [126, 79] width 9 height 9
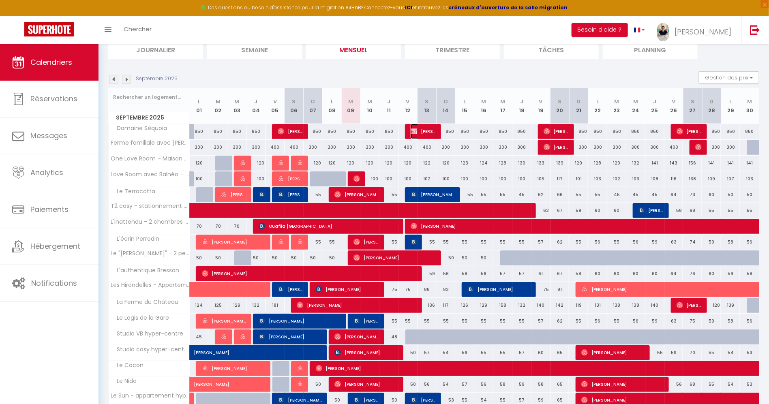
click at [422, 130] on span "[PERSON_NAME]" at bounding box center [424, 131] width 26 height 15
select select "KO"
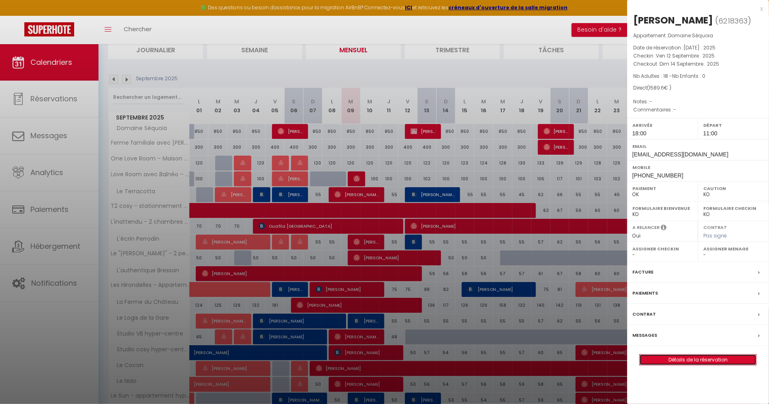
click at [731, 359] on link "Détails de la réservation" at bounding box center [698, 360] width 117 height 11
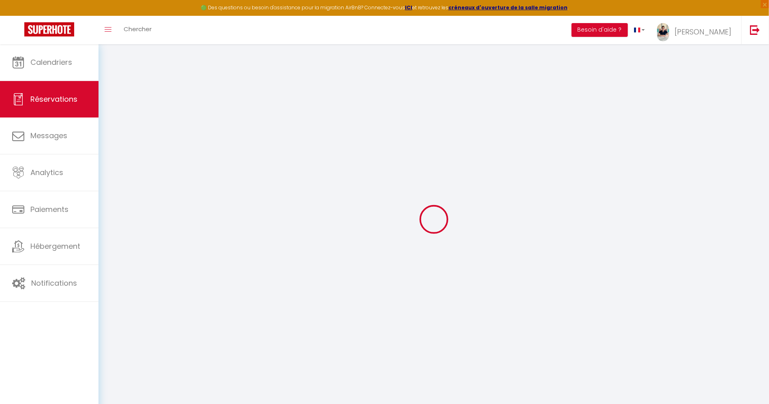
type input "Noé"
type input "[PERSON_NAME]"
type input "[EMAIL_ADDRESS][DOMAIN_NAME]"
type input "[PHONE_NUMBER]"
type input "05120"
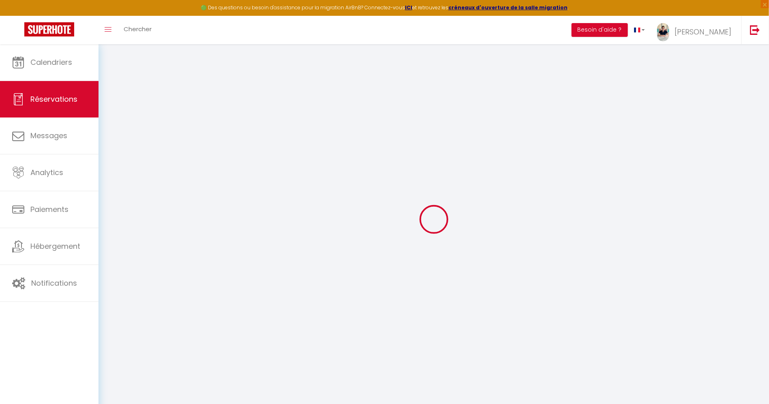
type input "[STREET_ADDRESS]"
type input "SAINT MARTIN DE QUEYRIERES"
select select "FR"
select select "56380"
select select "1"
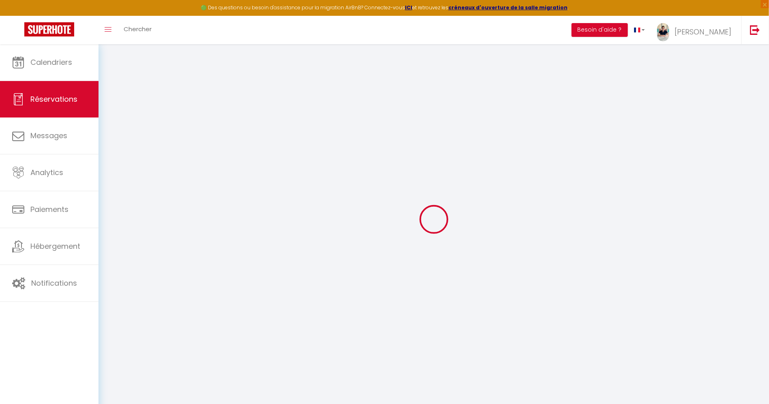
type input "Ven 12 Septembre 2025"
select select
type input "Dim 14 Septembre 2025"
select select
type input "18"
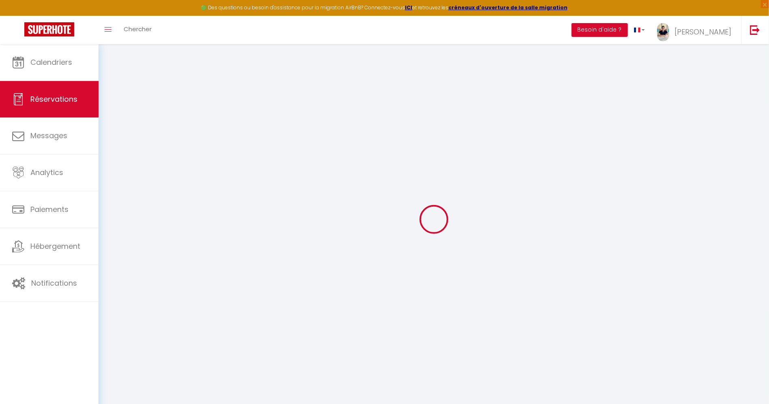
select select "12"
select select
type input "1200"
checkbox input "false"
type input "0"
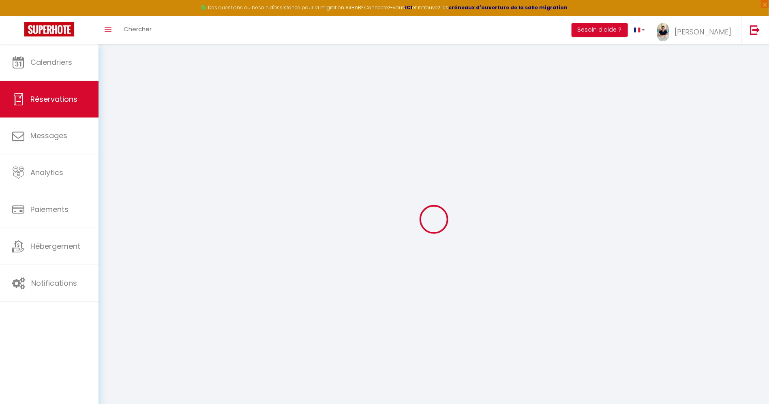
type input "0"
select select
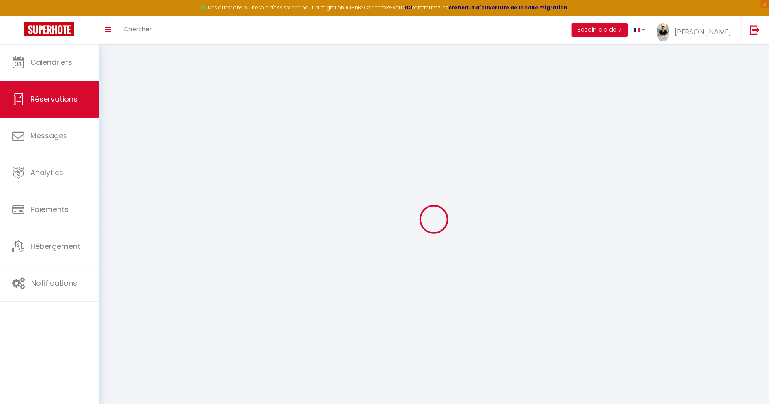
select select "14"
checkbox input "false"
select select
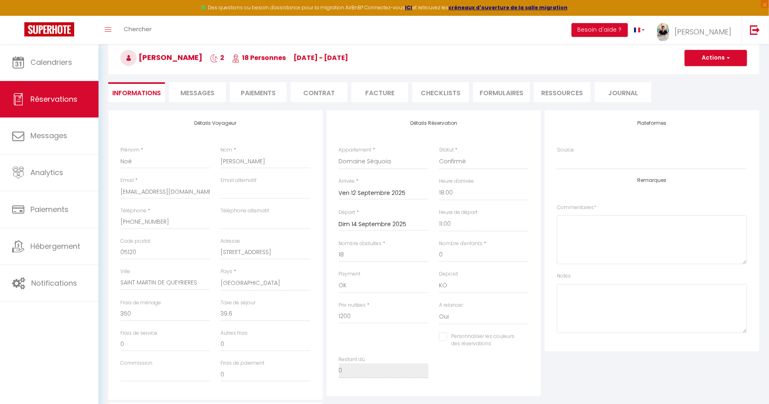
scroll to position [19, 0]
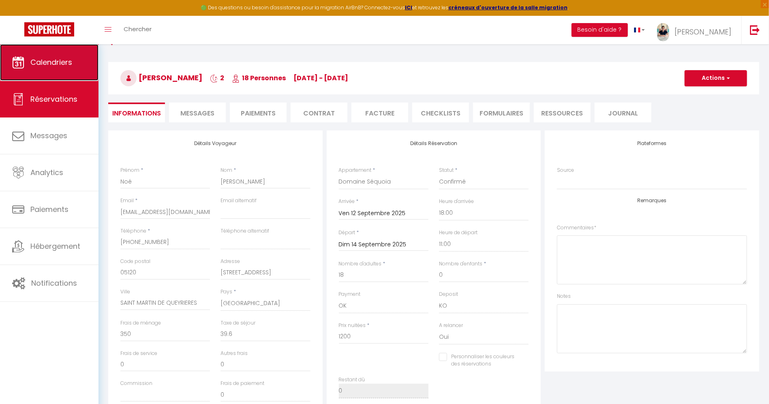
click at [64, 63] on span "Calendriers" at bounding box center [51, 62] width 42 height 10
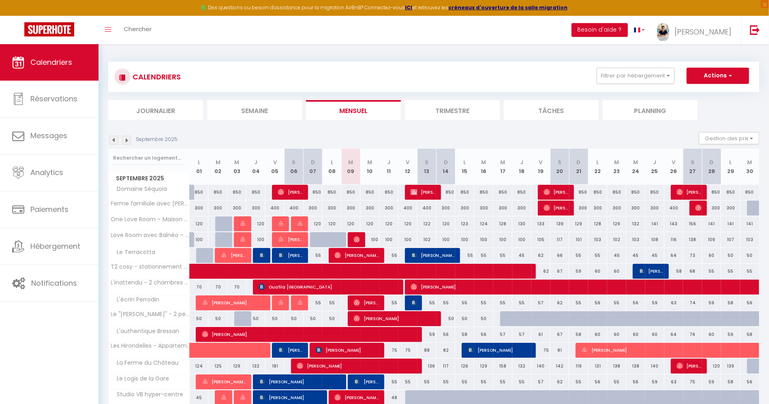
scroll to position [147, 0]
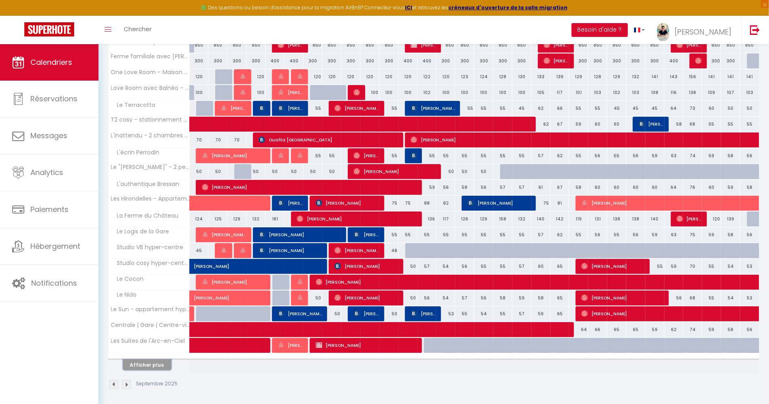
click at [162, 360] on button "Afficher plus" at bounding box center [147, 365] width 49 height 11
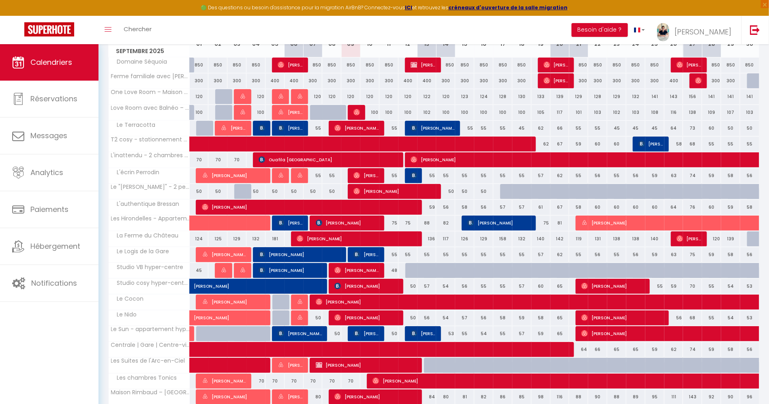
scroll to position [86, 0]
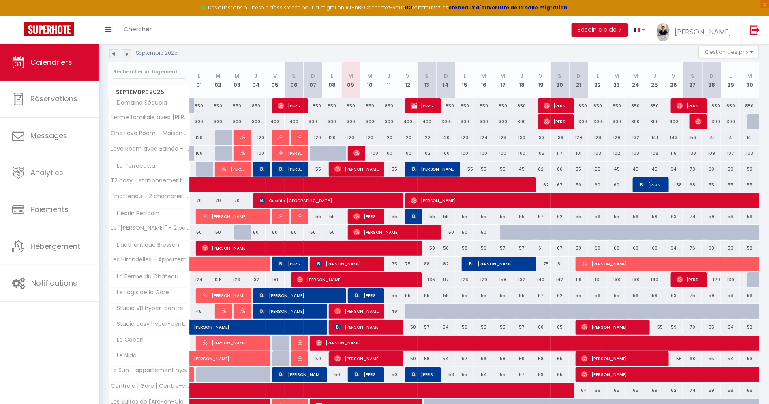
click at [118, 51] on img at bounding box center [113, 53] width 9 height 9
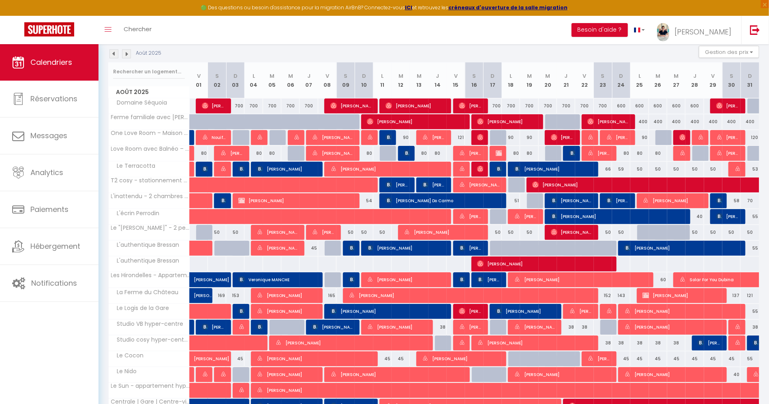
click at [125, 47] on div "Août 2025 Gestion des prix Nb Nuits minimum Règles Disponibilité" at bounding box center [433, 54] width 651 height 17
click at [123, 50] on img at bounding box center [126, 53] width 9 height 9
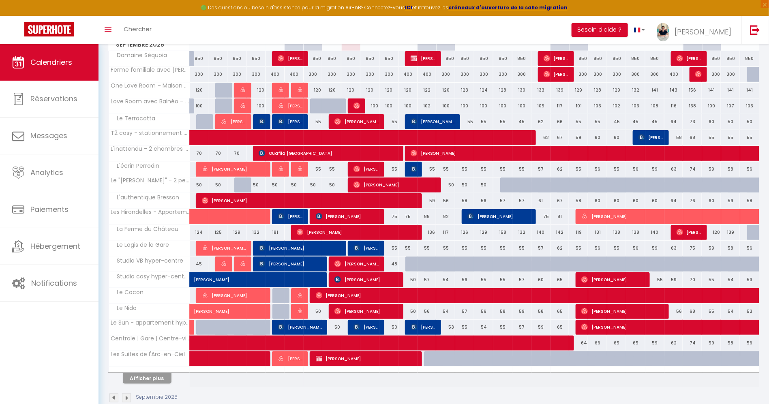
scroll to position [147, 0]
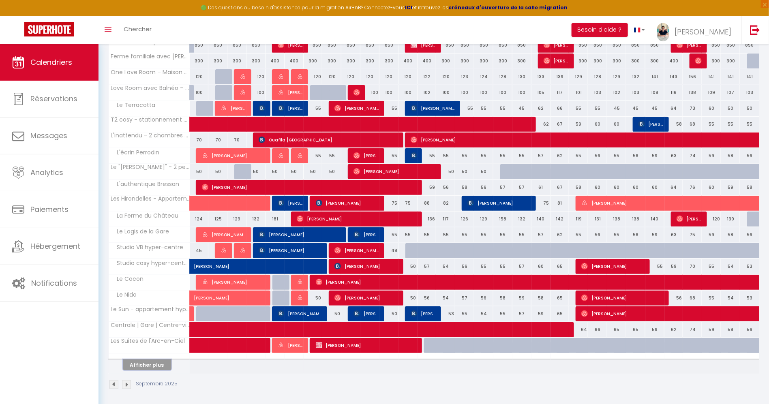
click at [142, 362] on button "Afficher plus" at bounding box center [147, 365] width 49 height 11
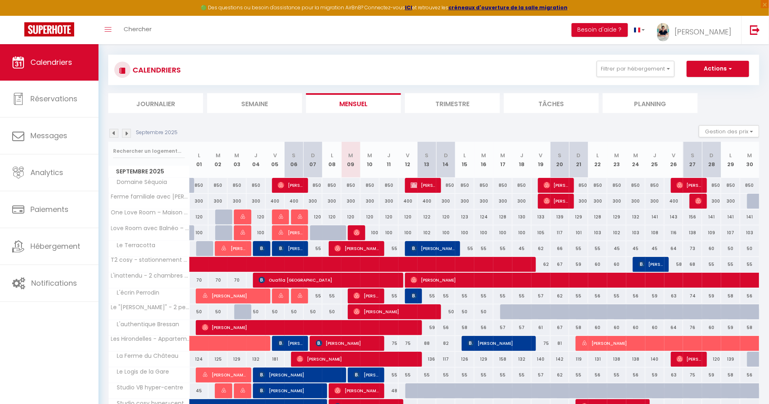
scroll to position [0, 0]
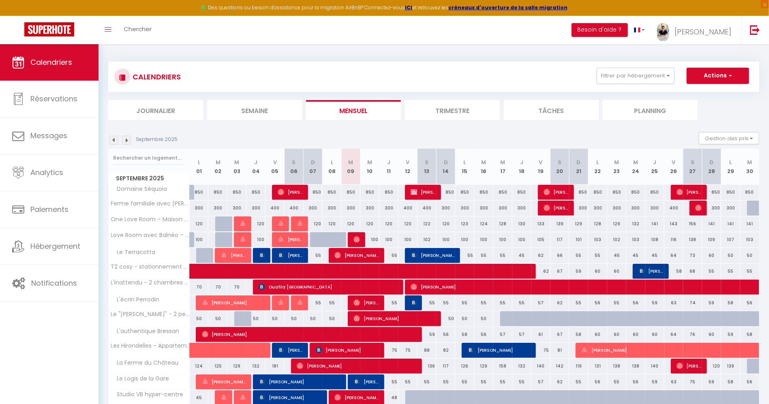
click at [109, 139] on img at bounding box center [113, 140] width 9 height 9
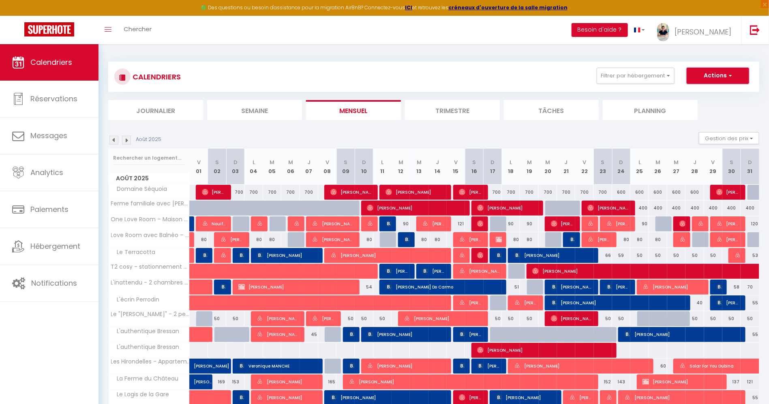
click at [705, 78] on button "Actions" at bounding box center [718, 76] width 62 height 16
click at [642, 77] on button "Filtrer par hébergement" at bounding box center [636, 76] width 78 height 16
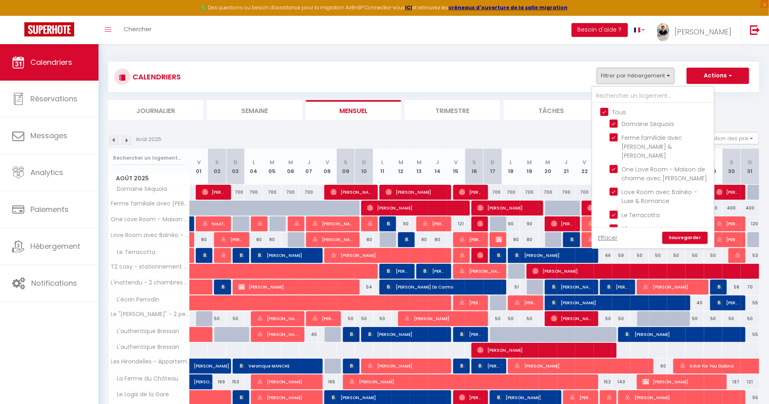
click at [618, 111] on input "Tous" at bounding box center [661, 111] width 122 height 8
click at [655, 188] on input "Love Room avec Balnéo – Luxe & Romance" at bounding box center [660, 192] width 101 height 8
click at [699, 237] on link "Sauvegarder" at bounding box center [684, 238] width 45 height 12
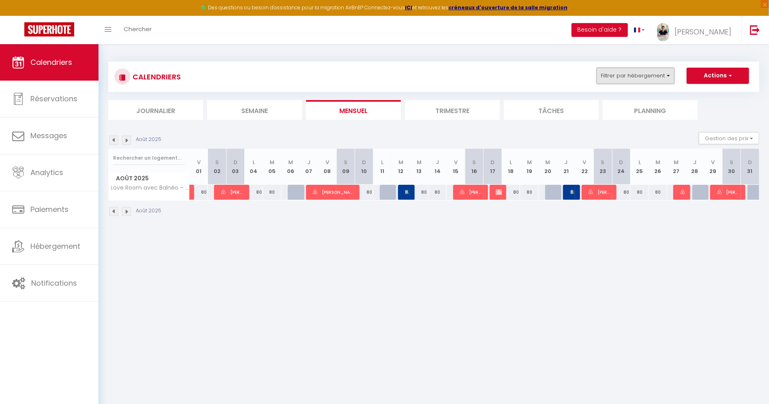
click at [657, 77] on button "Filtrer par hébergement" at bounding box center [636, 76] width 78 height 16
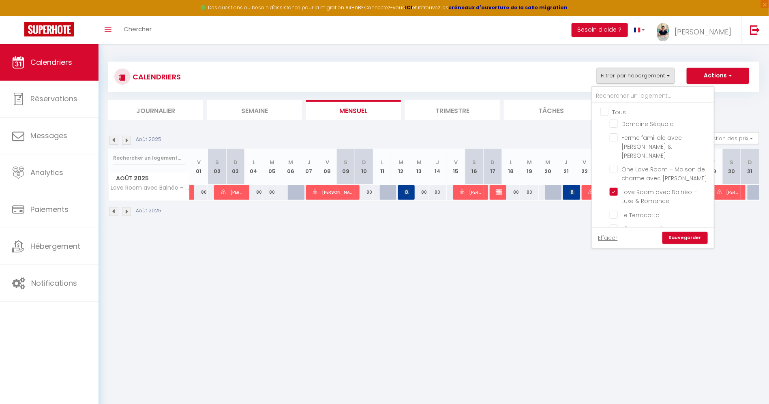
click at [605, 110] on input "Tous" at bounding box center [661, 111] width 122 height 8
click at [650, 200] on span "Maison Rimbaud – [GEOGRAPHIC_DATA] et résidentiel" at bounding box center [655, 213] width 67 height 26
click at [650, 200] on input "Maison Rimbaud – [GEOGRAPHIC_DATA] et résidentiel" at bounding box center [660, 204] width 101 height 8
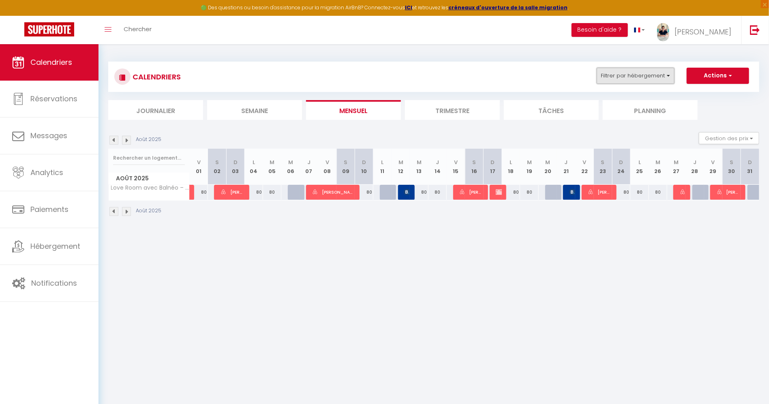
click at [653, 78] on button "Filtrer par hébergement" at bounding box center [636, 76] width 78 height 16
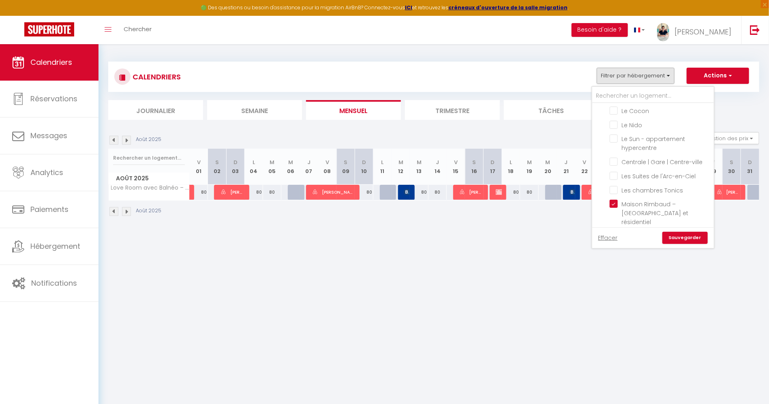
click at [698, 235] on link "Sauvegarder" at bounding box center [684, 238] width 45 height 12
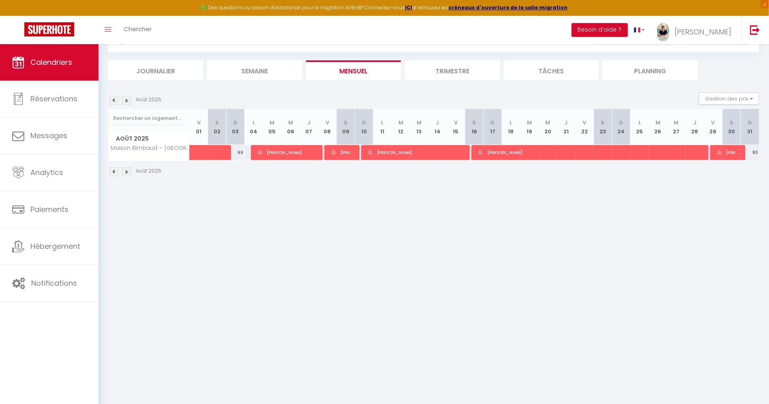
scroll to position [44, 0]
